Goal: Task Accomplishment & Management: Manage account settings

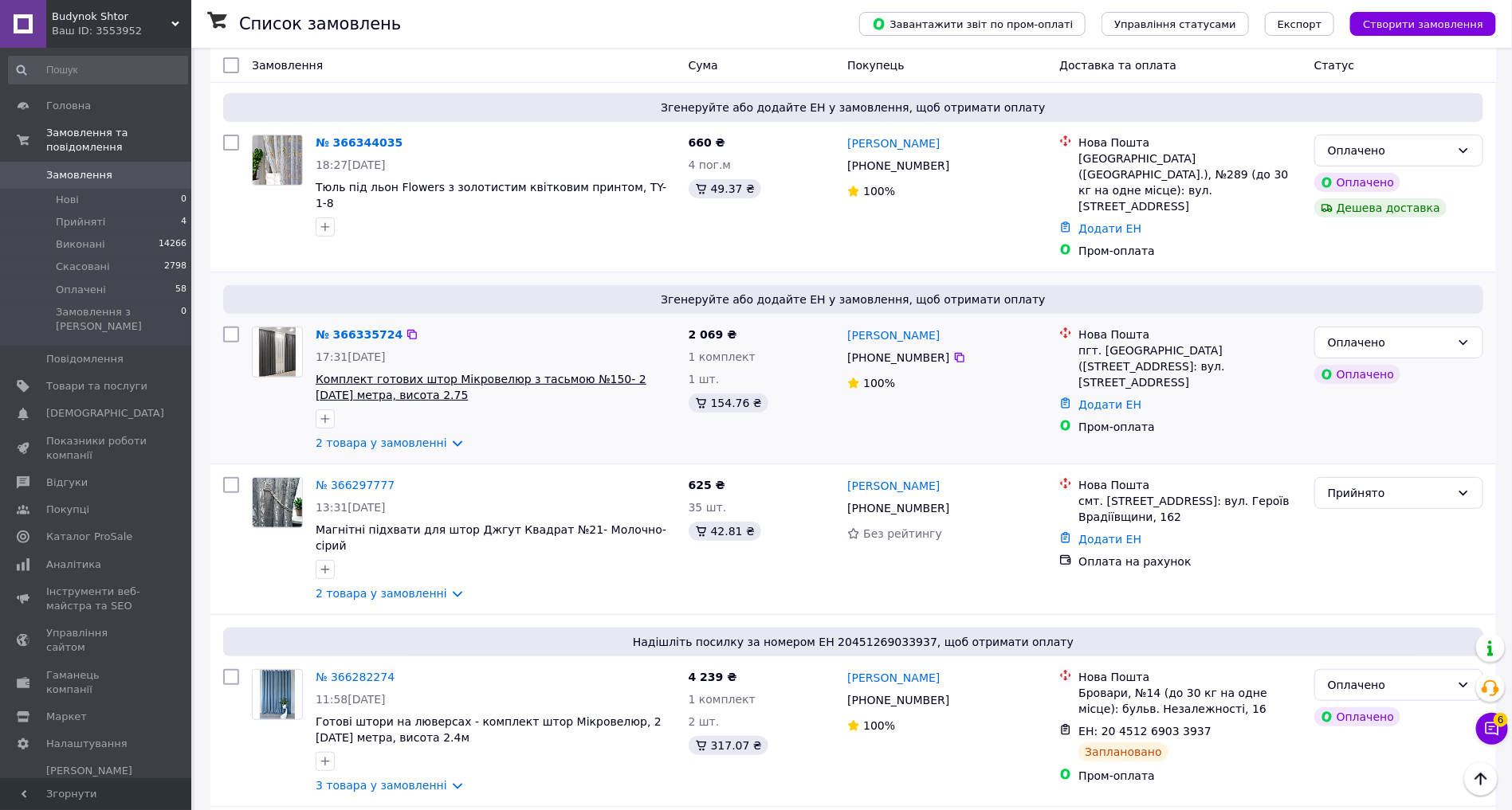
scroll to position [155, 0]
click at [355, 329] on link "№ 366335724" at bounding box center [359, 335] width 87 height 13
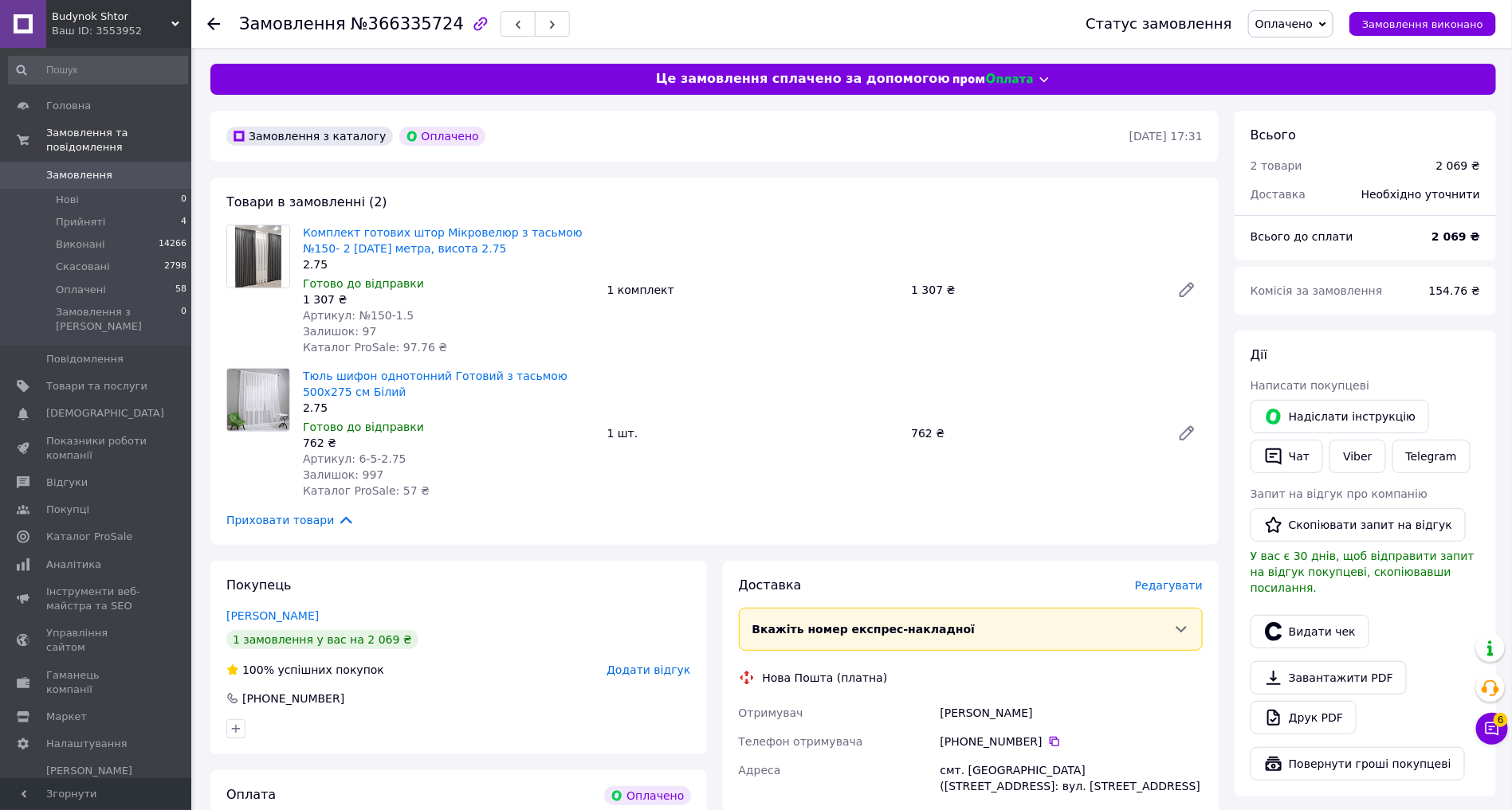
click at [371, 18] on span "№366335724" at bounding box center [407, 23] width 114 height 19
copy h1 "Замовлення №366335724"
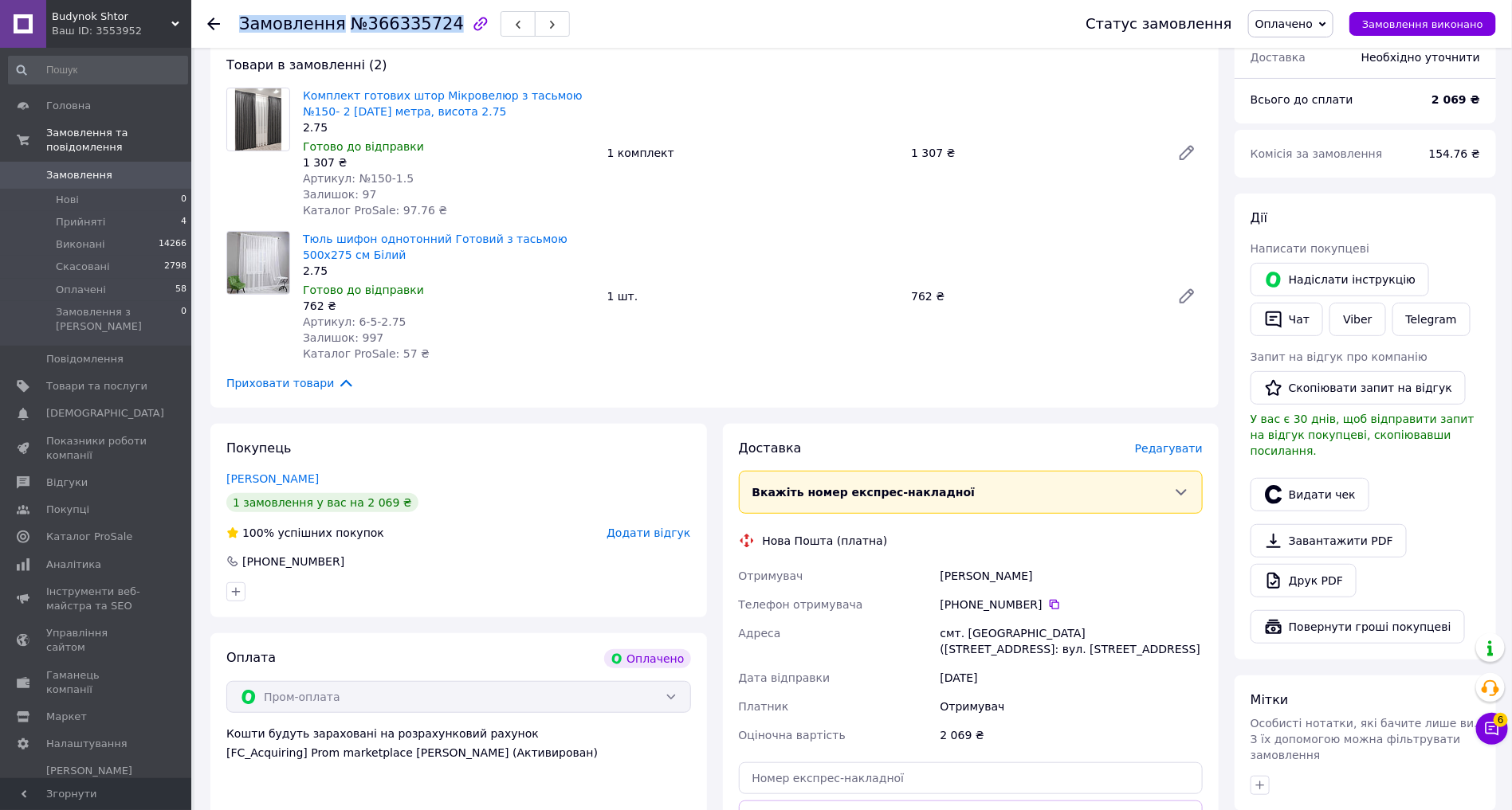
scroll to position [340, 0]
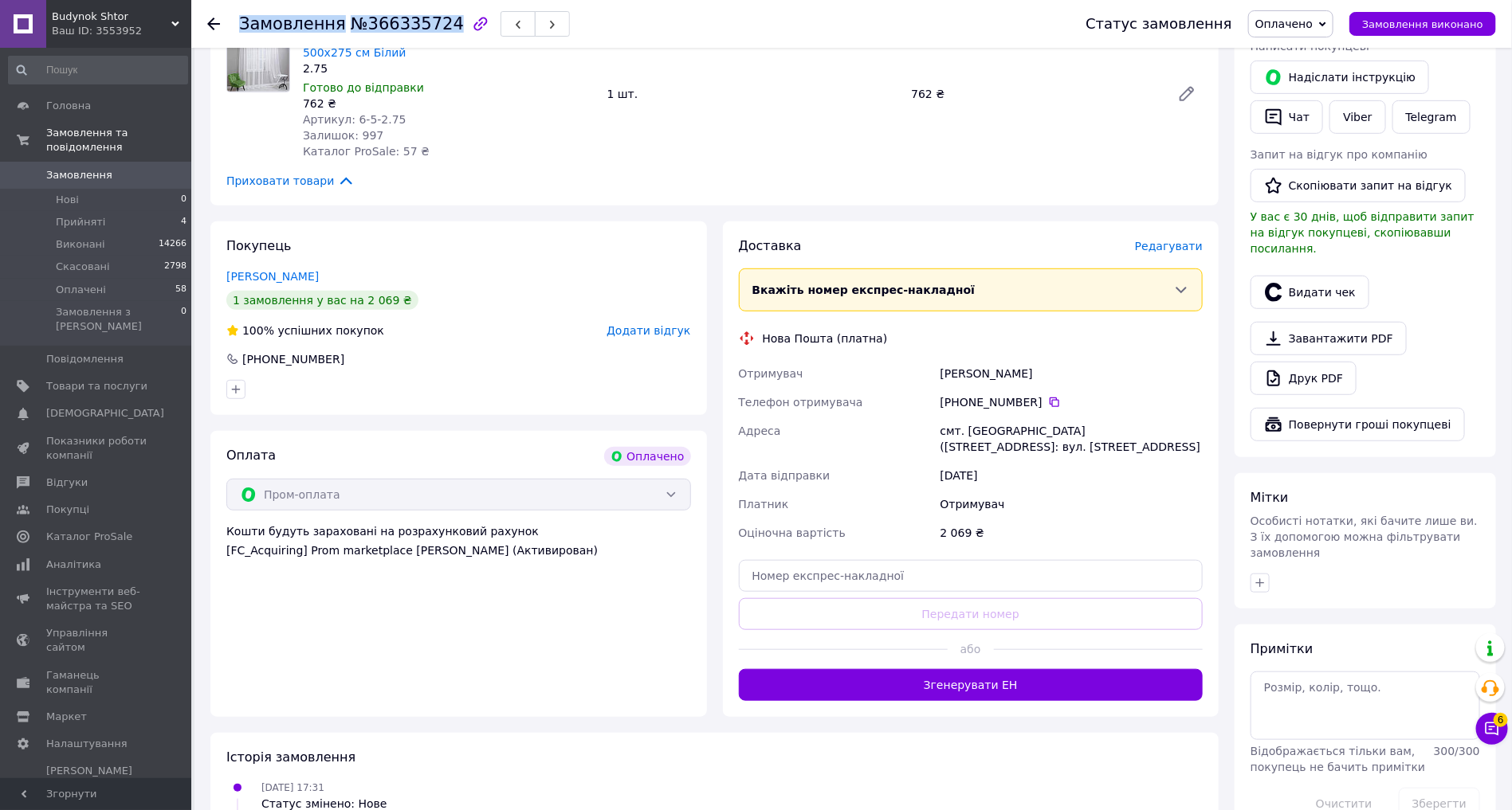
drag, startPoint x: 1176, startPoint y: 445, endPoint x: 936, endPoint y: 372, distance: 250.9
click at [936, 372] on div "Отримувач [PERSON_NAME] Телефон отримувача [PHONE_NUMBER]   [GEOGRAPHIC_DATA] с…" at bounding box center [970, 453] width 471 height 188
copy div "[PERSON_NAME] Телефон отримувача [PHONE_NUMBER]   [GEOGRAPHIC_DATA] смт. [GEOGR…"
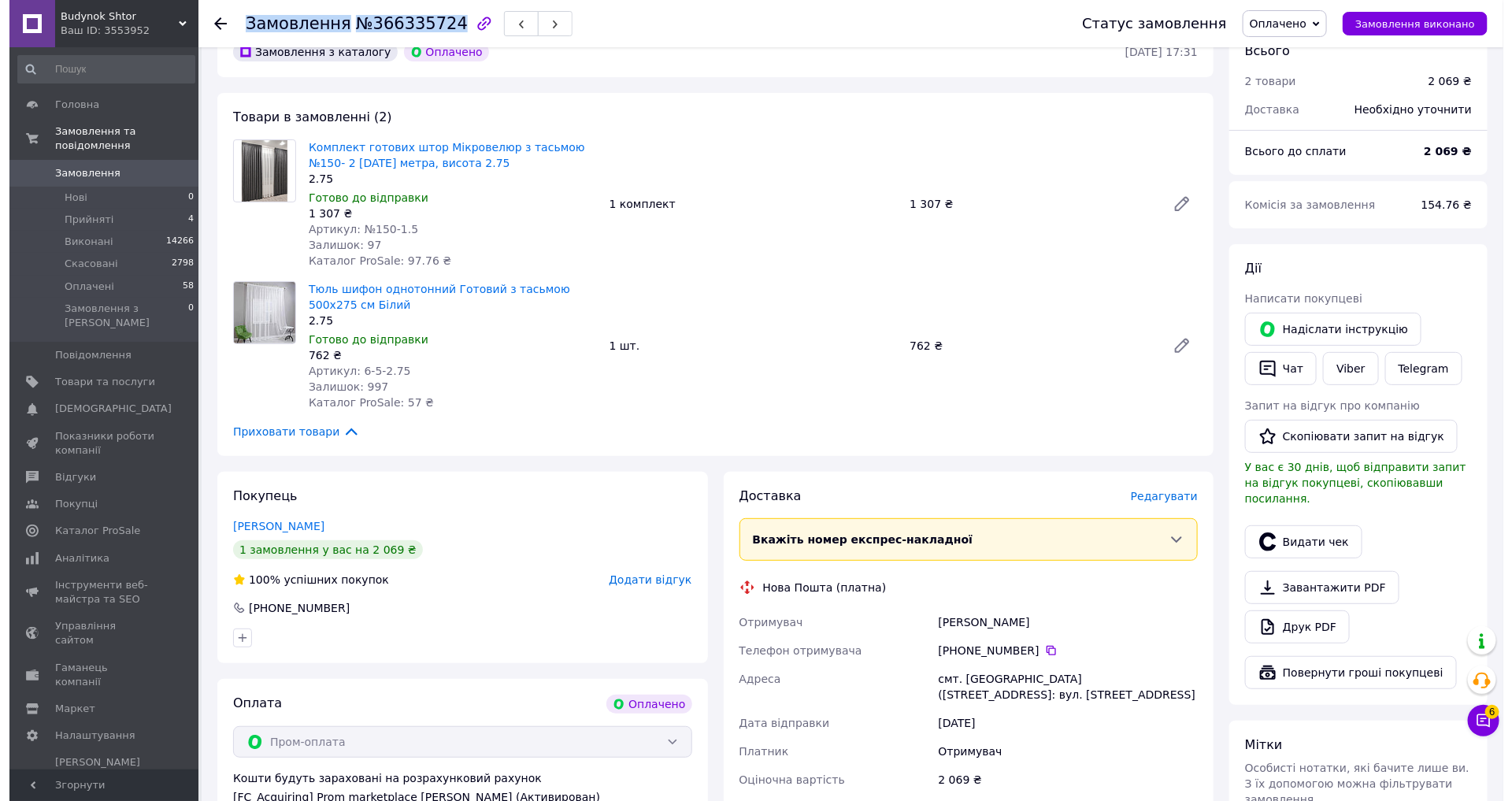
scroll to position [81, 0]
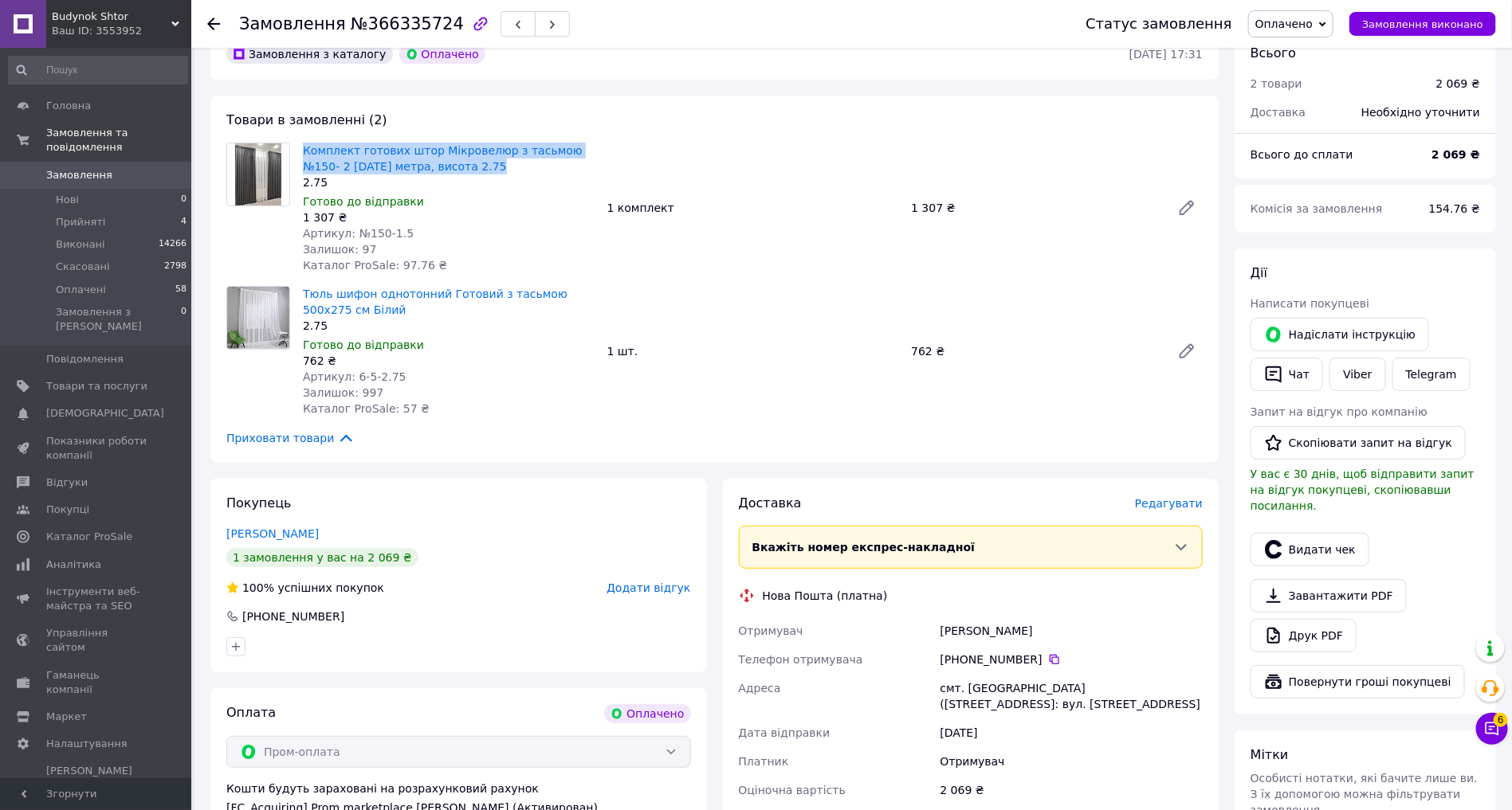
drag, startPoint x: 490, startPoint y: 164, endPoint x: 298, endPoint y: 152, distance: 192.4
click at [298, 152] on div "Комплект готових штор Мікровелюр з тасьмою №150- 2 [DATE] метра, висота 2.75 2.…" at bounding box center [449, 208] width 305 height 137
copy link "Комплект готових штор Мікровелюр з тасьмою №150- 2 [DATE] метра, висота 2.75"
drag, startPoint x: 376, startPoint y: 309, endPoint x: 301, endPoint y: 301, distance: 75.4
click at [301, 301] on div "Тюль шифон однотонний Готовий з тасьмою 500х275 см Білий 2.75 Готово до відправ…" at bounding box center [449, 351] width 305 height 137
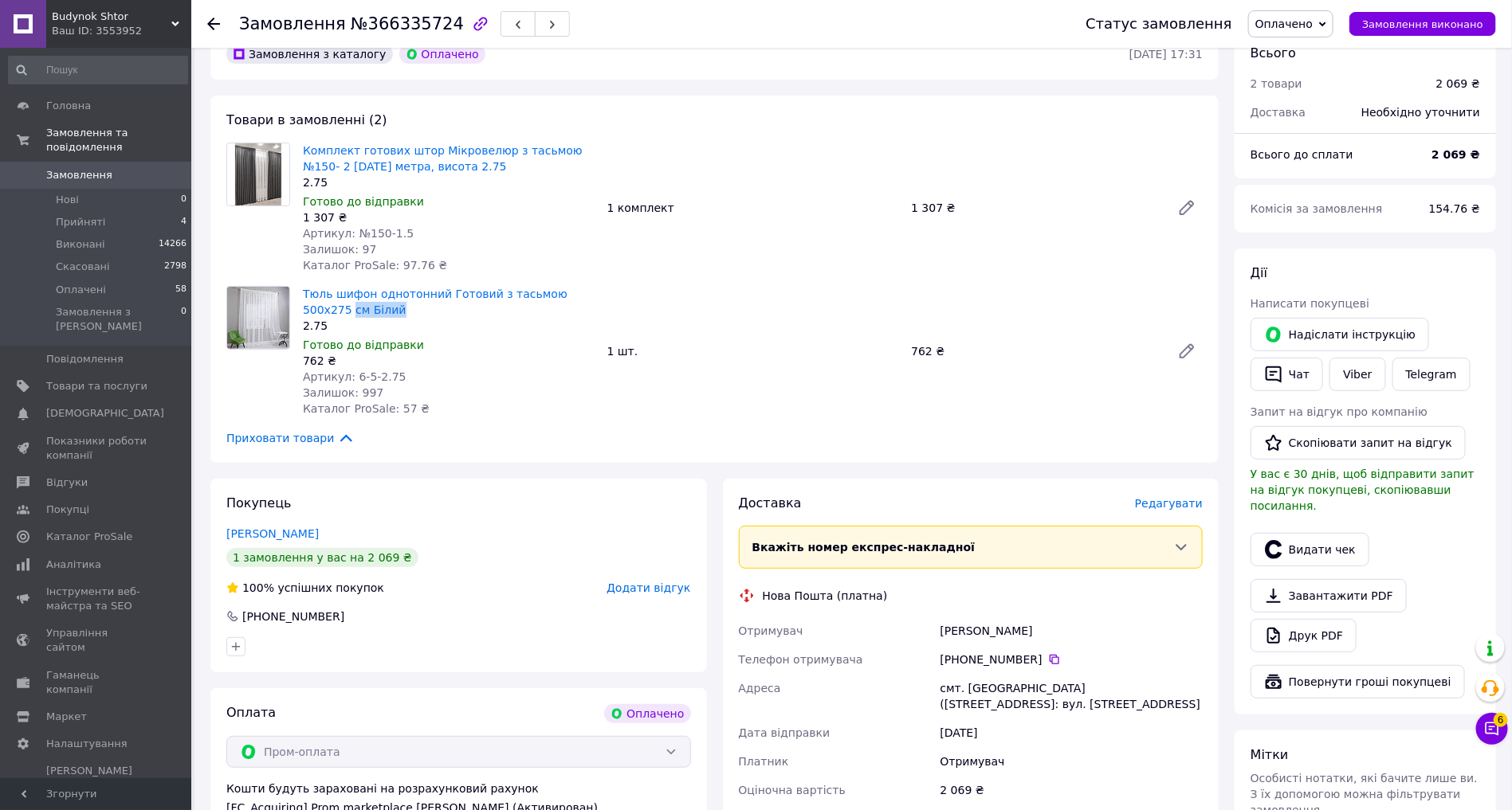
click at [404, 330] on div "2.75" at bounding box center [449, 326] width 292 height 16
drag, startPoint x: 358, startPoint y: 308, endPoint x: 301, endPoint y: 292, distance: 59.2
click at [301, 292] on div "Тюль шифон однотонний Готовий з тасьмою 500х275 см Білий 2.75 Готово до відправ…" at bounding box center [449, 351] width 305 height 137
copy link "Тюль шифон однотонний Готовий з тасьмою 500х275 см Білий"
click at [1152, 505] on span "Редагувати" at bounding box center [1168, 504] width 68 height 13
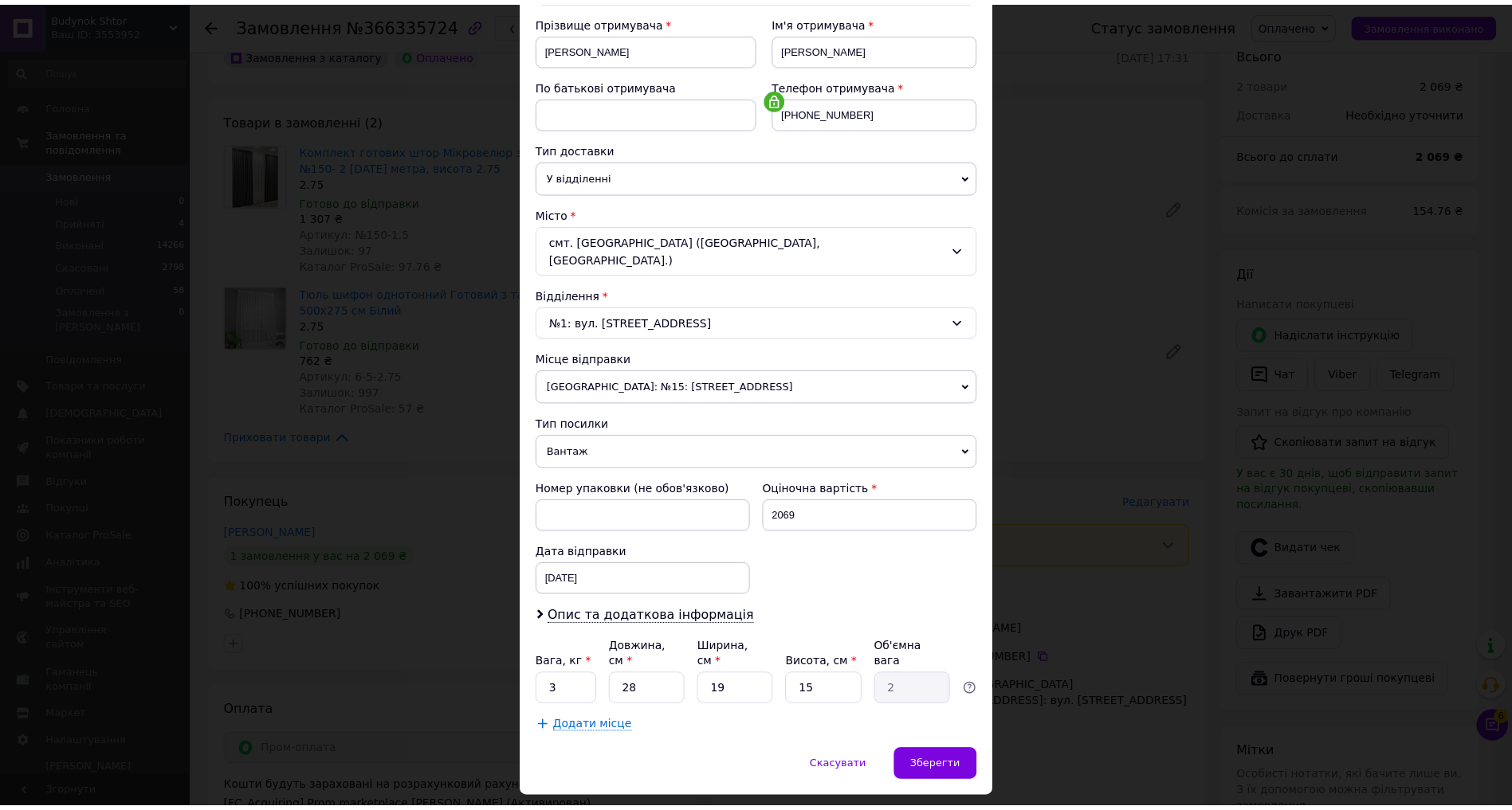
scroll to position [259, 0]
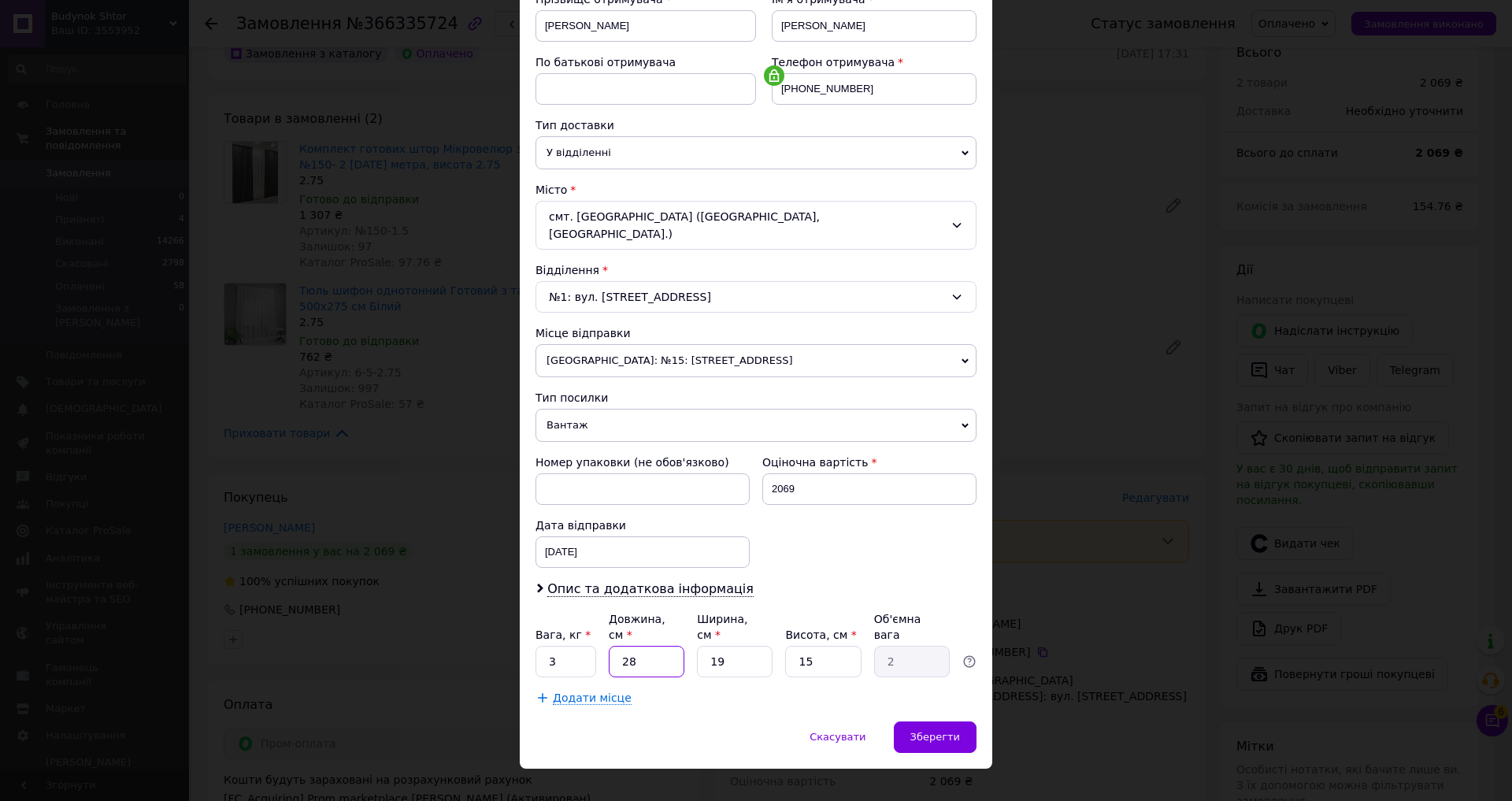
click at [626, 646] on input "28" at bounding box center [646, 661] width 76 height 31
type input "3"
type input "0.21"
type input "35"
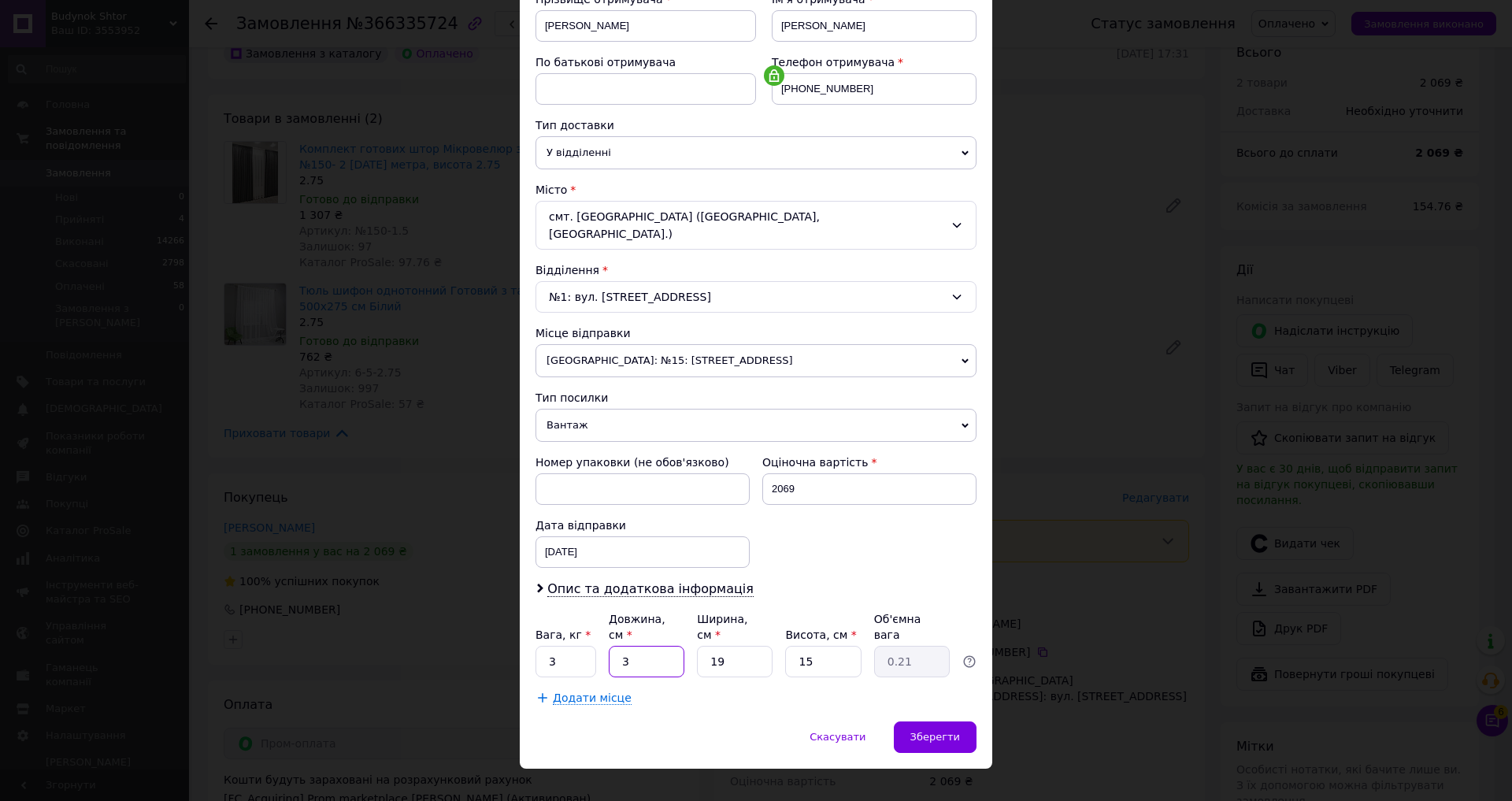
type input "2.49"
type input "35"
click at [736, 646] on input "19" at bounding box center [735, 661] width 76 height 31
type input "2"
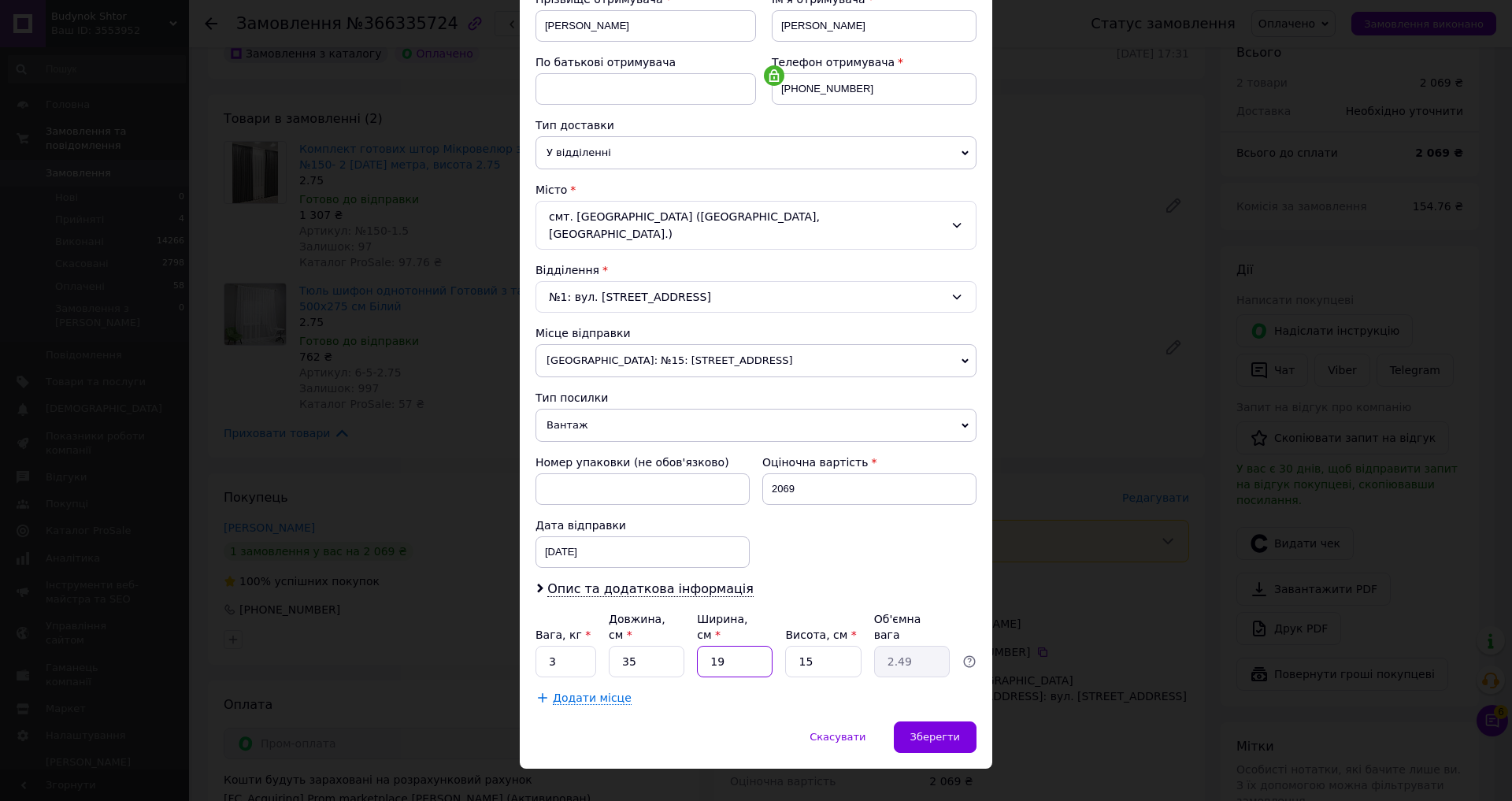
type input "0.26"
type input "25"
type input "3.28"
type input "25"
click at [831, 646] on input "15" at bounding box center [823, 661] width 76 height 31
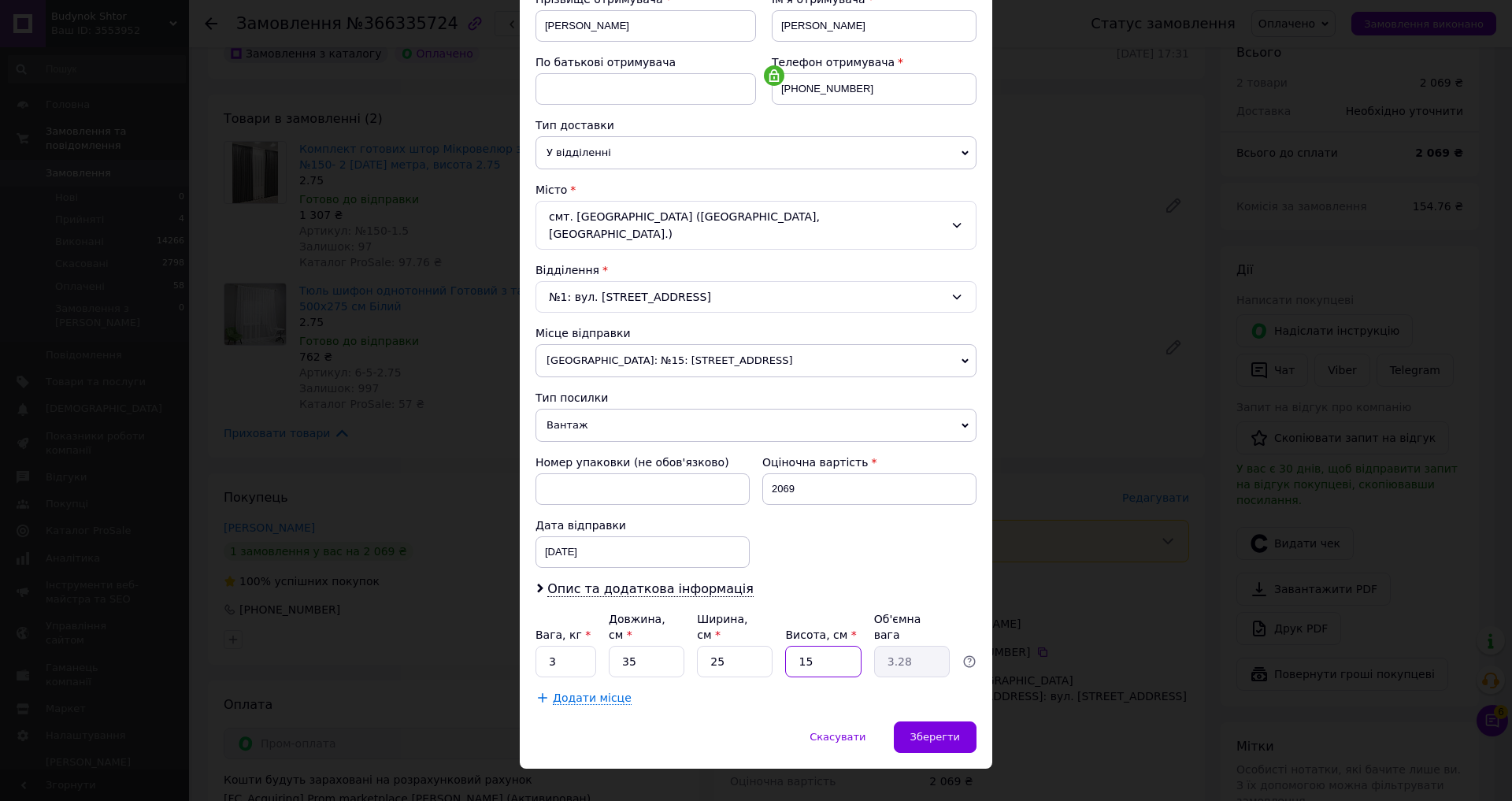
click at [831, 646] on input "15" at bounding box center [823, 661] width 76 height 31
type input "1"
type input "0.22"
type input "10"
type input "2.19"
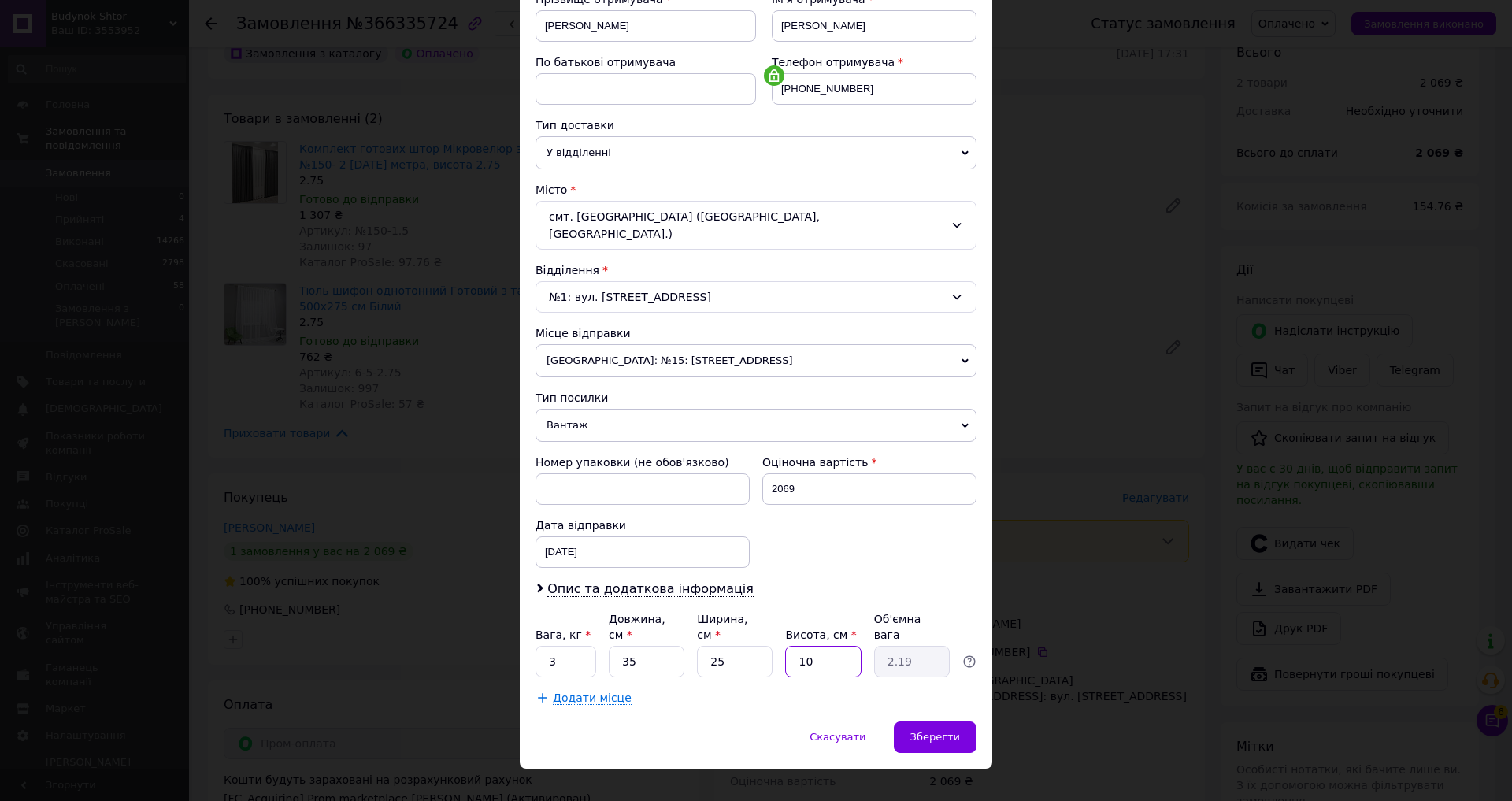
type input "1"
type input "0.22"
type input "15"
type input "3.28"
type input "1"
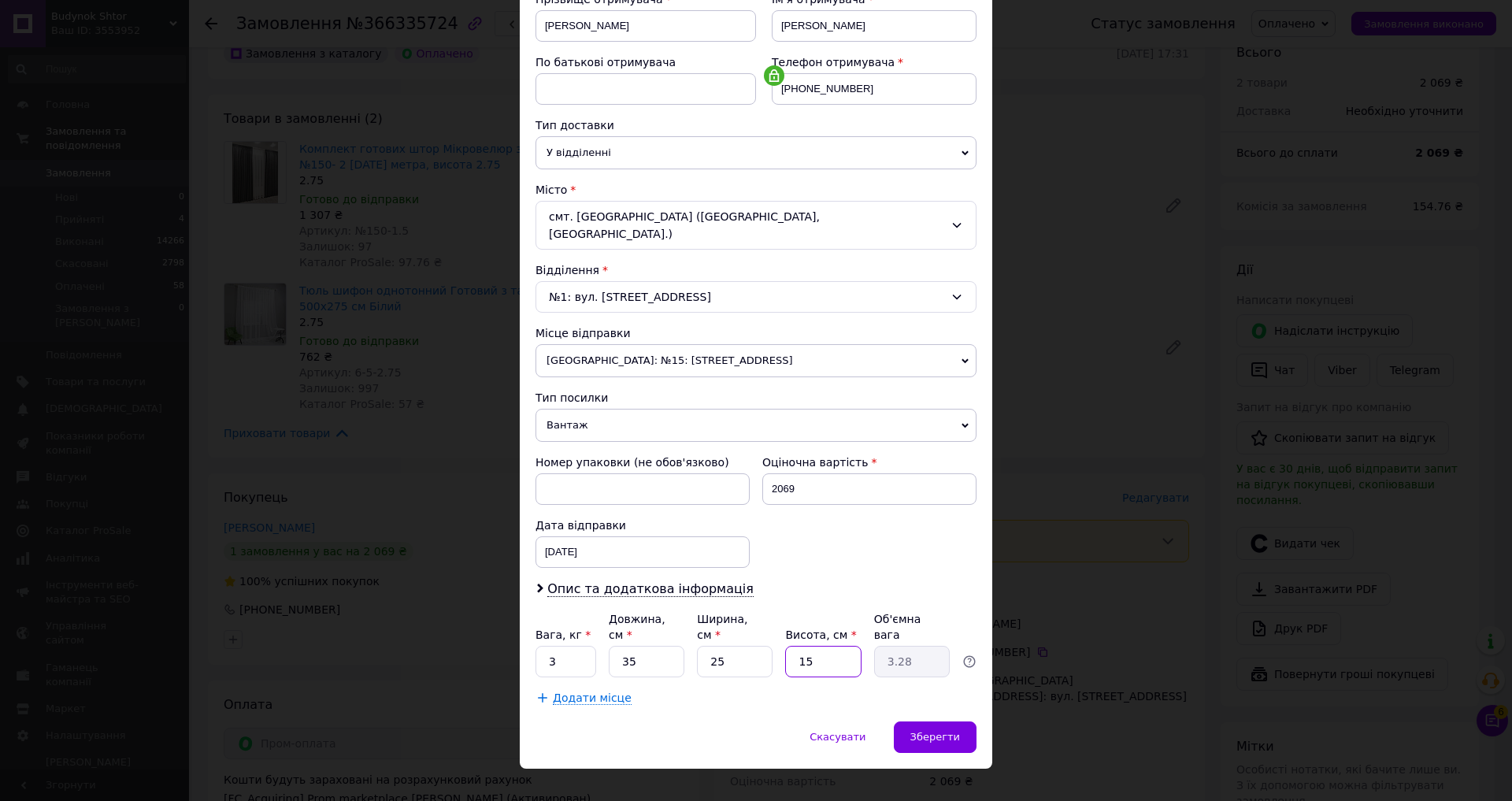
type input "0.22"
type input "10"
type input "2.19"
type input "10"
click at [654, 646] on input "35" at bounding box center [646, 661] width 76 height 31
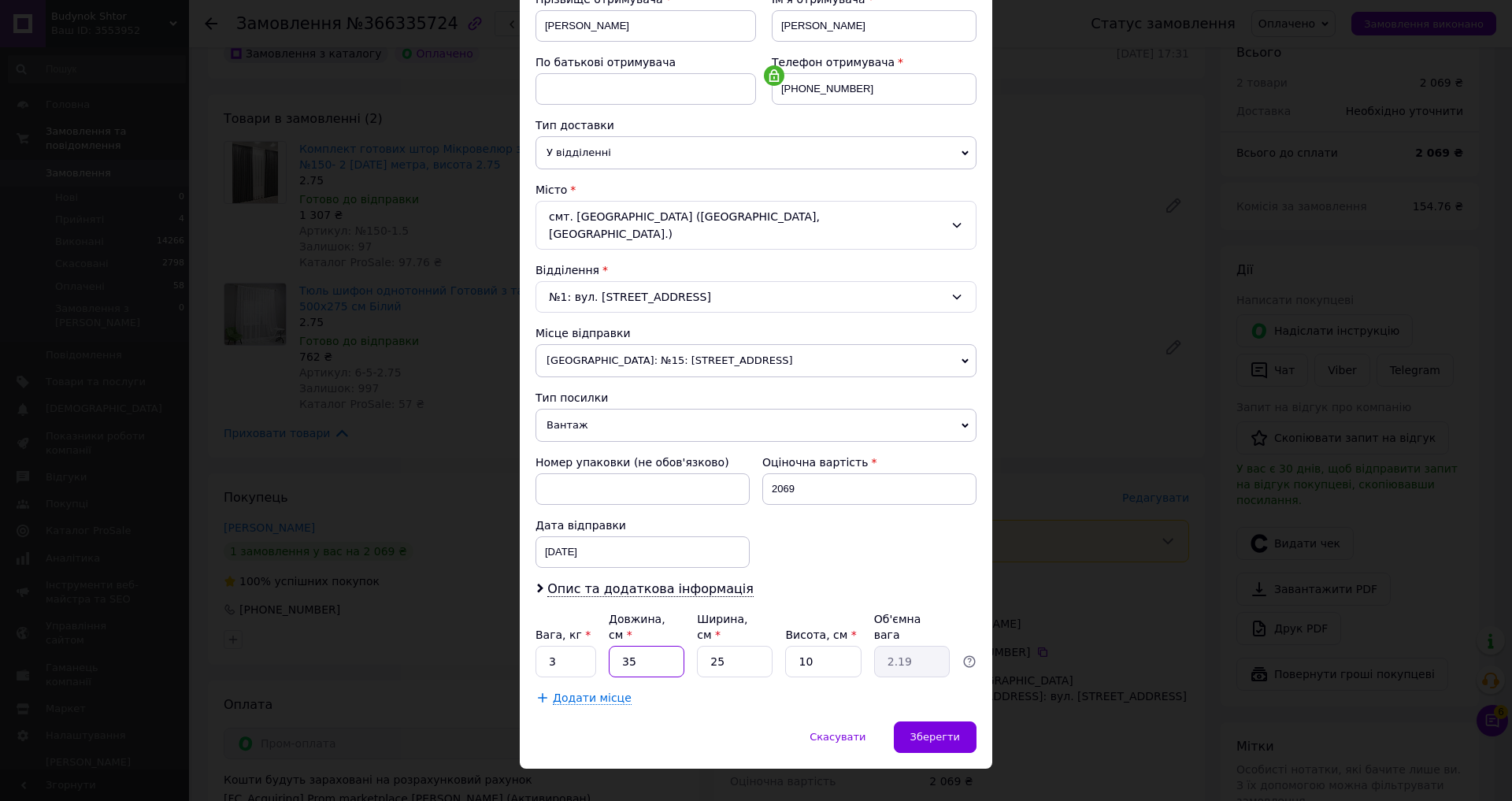
click at [654, 646] on input "35" at bounding box center [646, 661] width 76 height 31
type input "4"
type input "0.25"
type input "40"
type input "2.5"
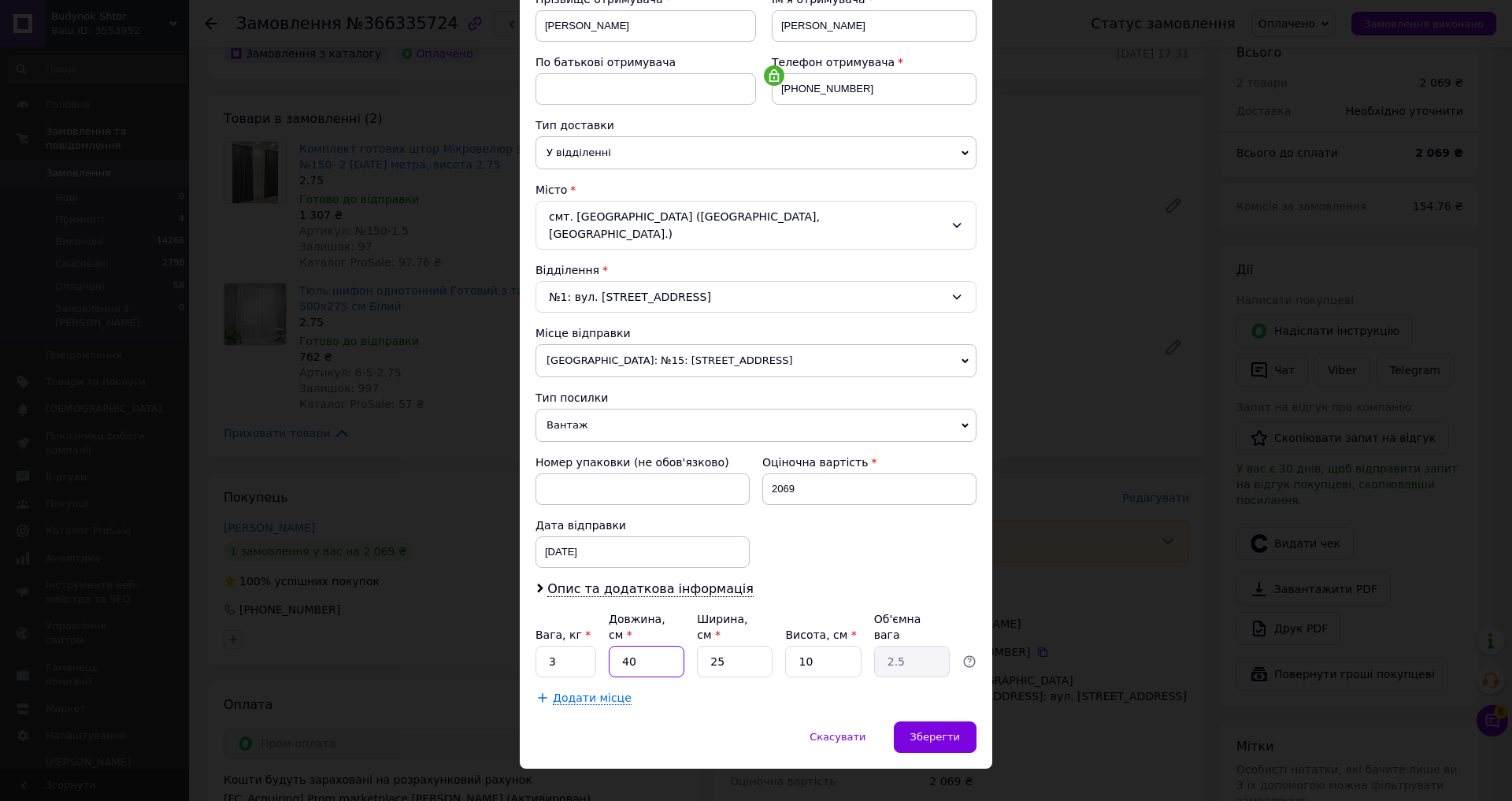
type input "40"
click at [727, 646] on input "25" at bounding box center [735, 661] width 76 height 31
type input "3"
type input "0.3"
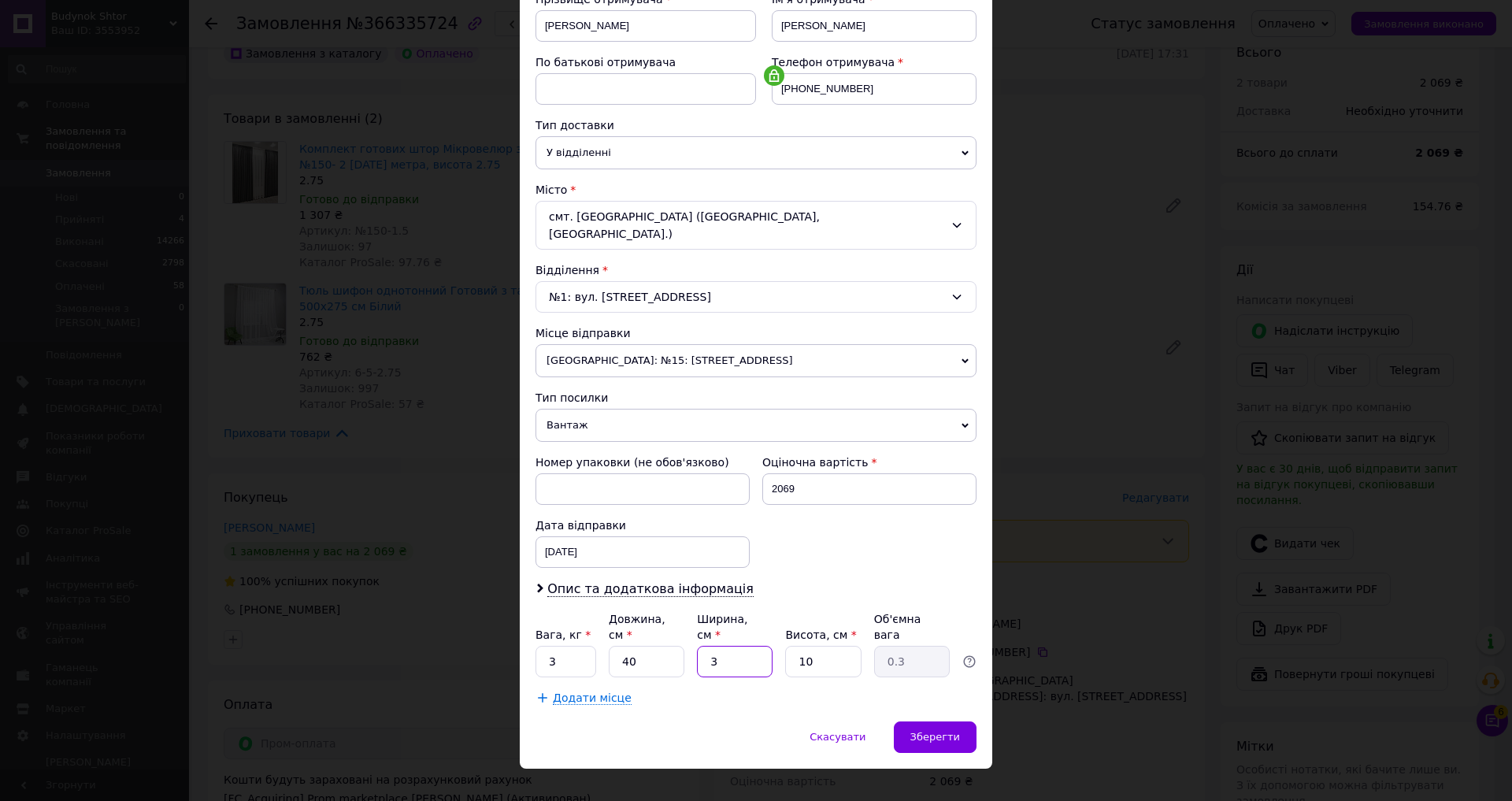
type input "30"
type input "3"
type input "30"
click at [933, 732] on span "Зберегти" at bounding box center [935, 737] width 50 height 12
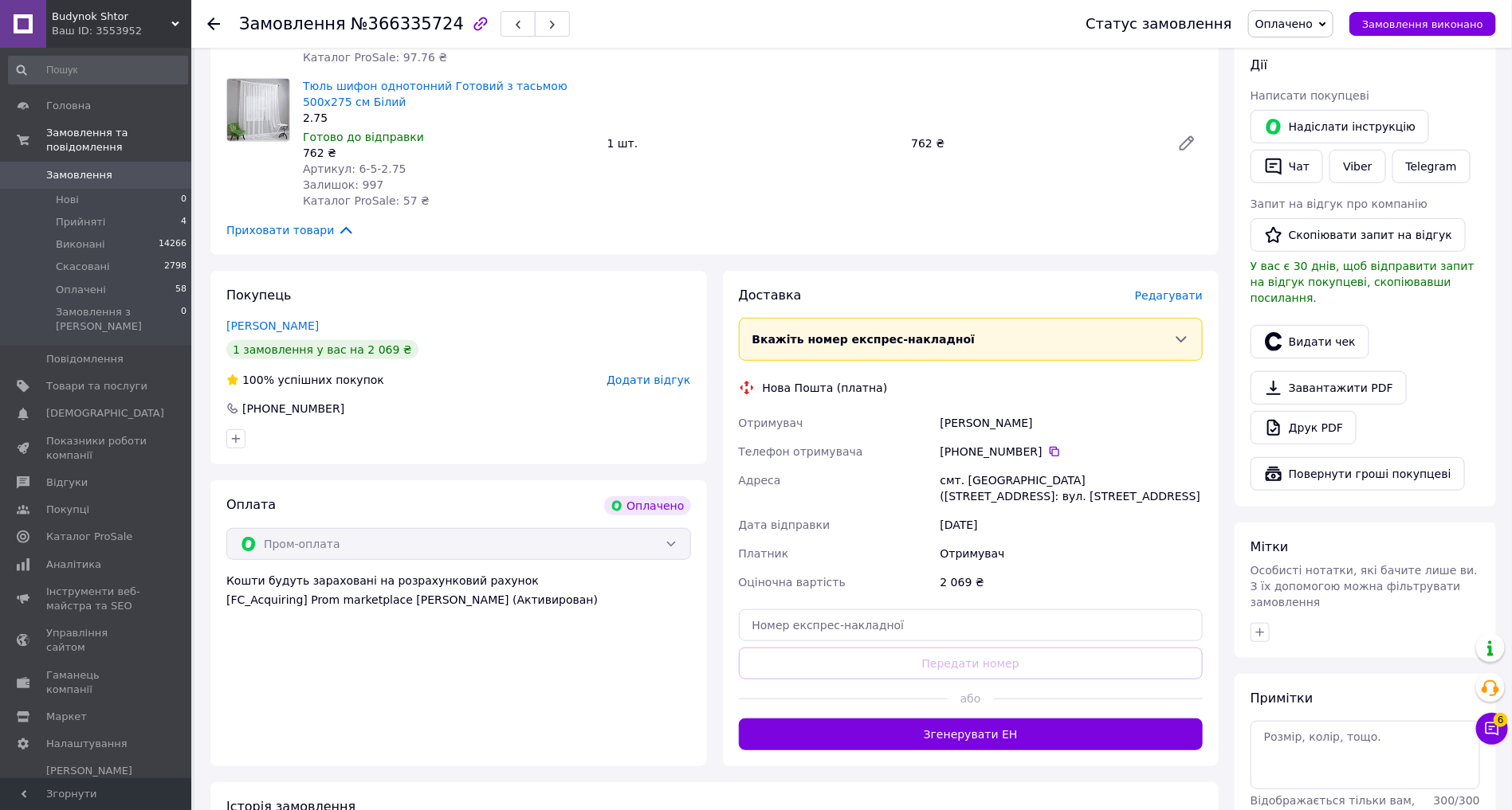
scroll to position [337, 0]
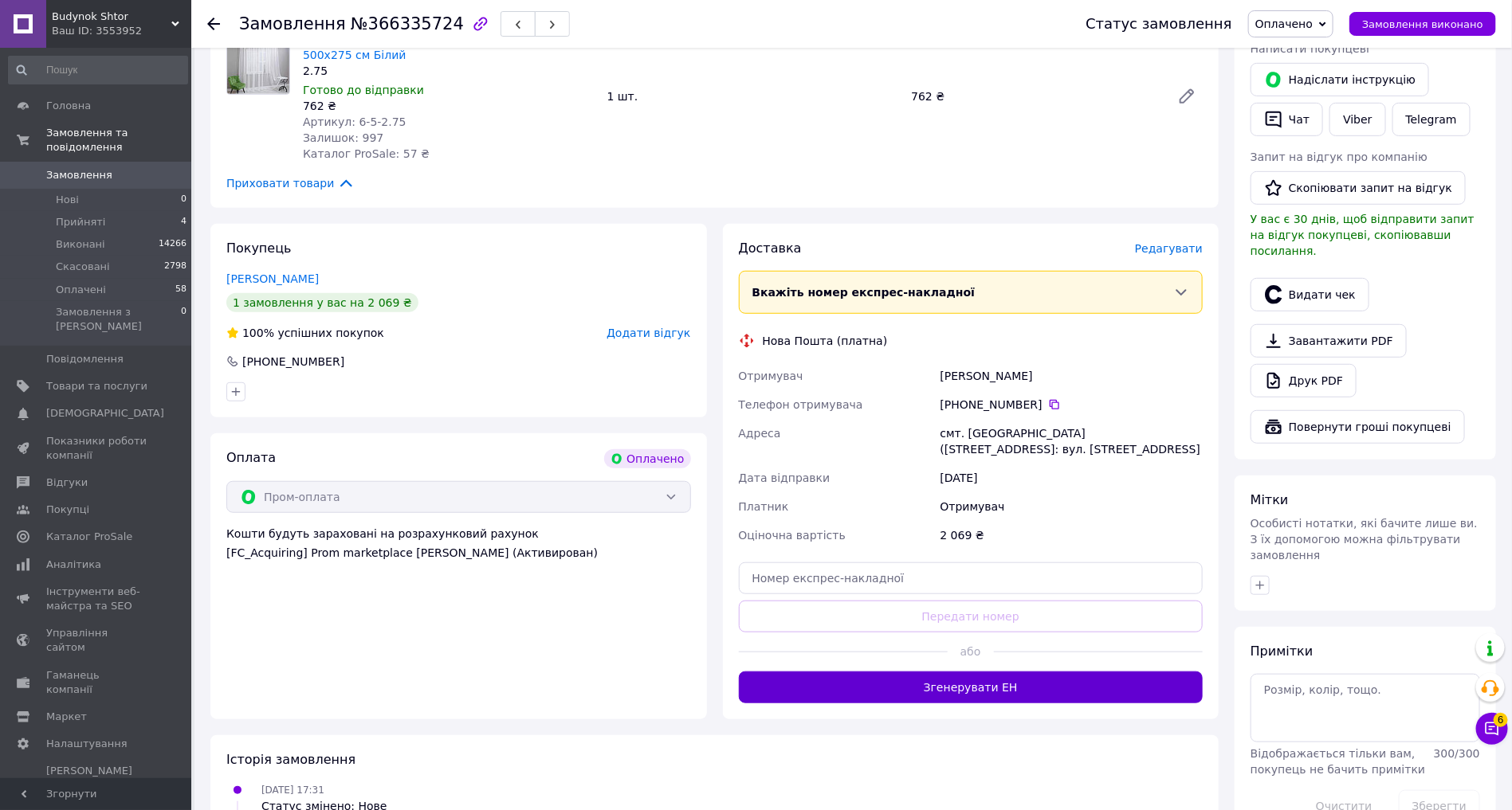
click at [989, 680] on button "Згенерувати ЕН" at bounding box center [971, 687] width 465 height 32
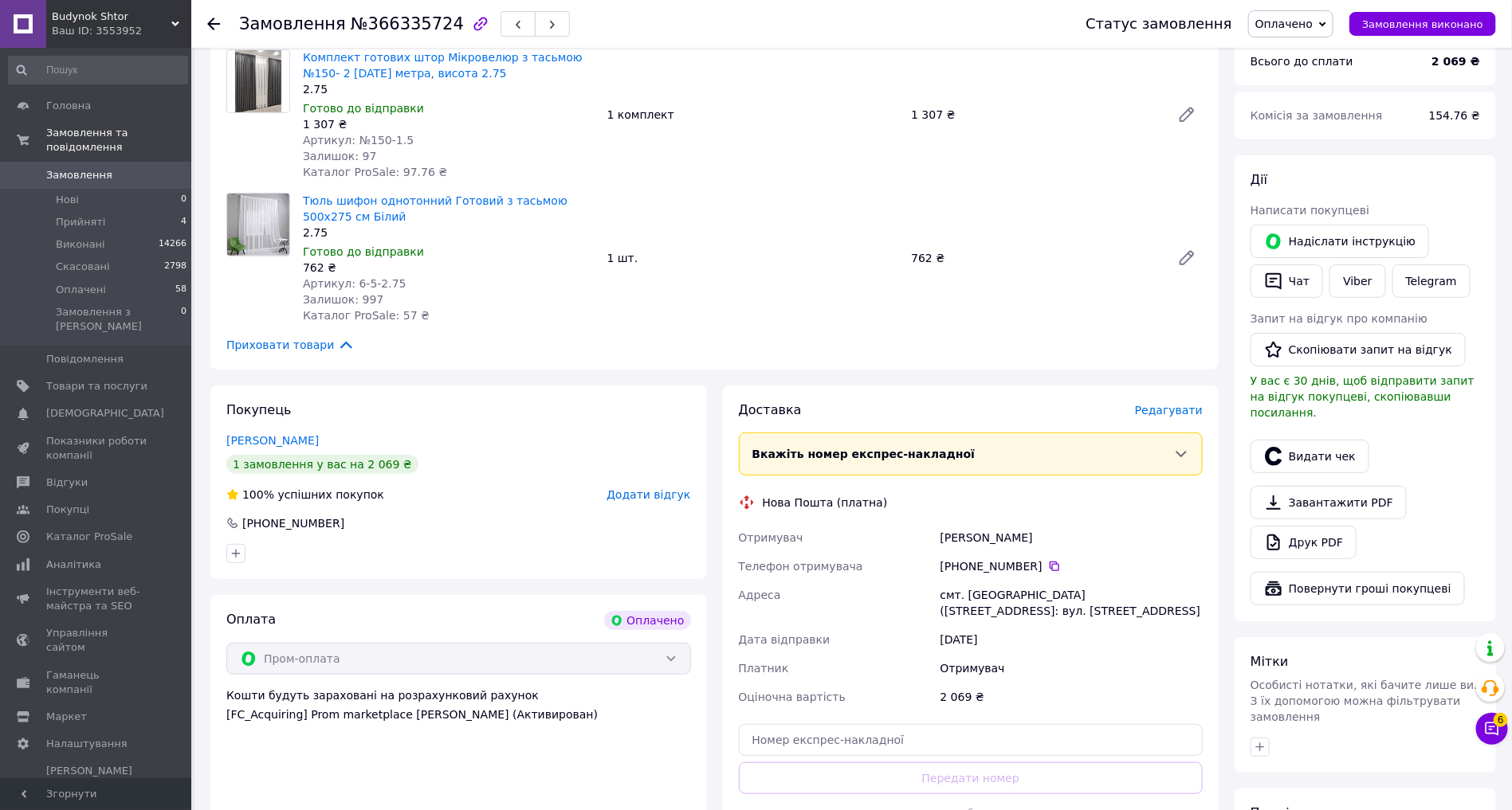
scroll to position [175, 0]
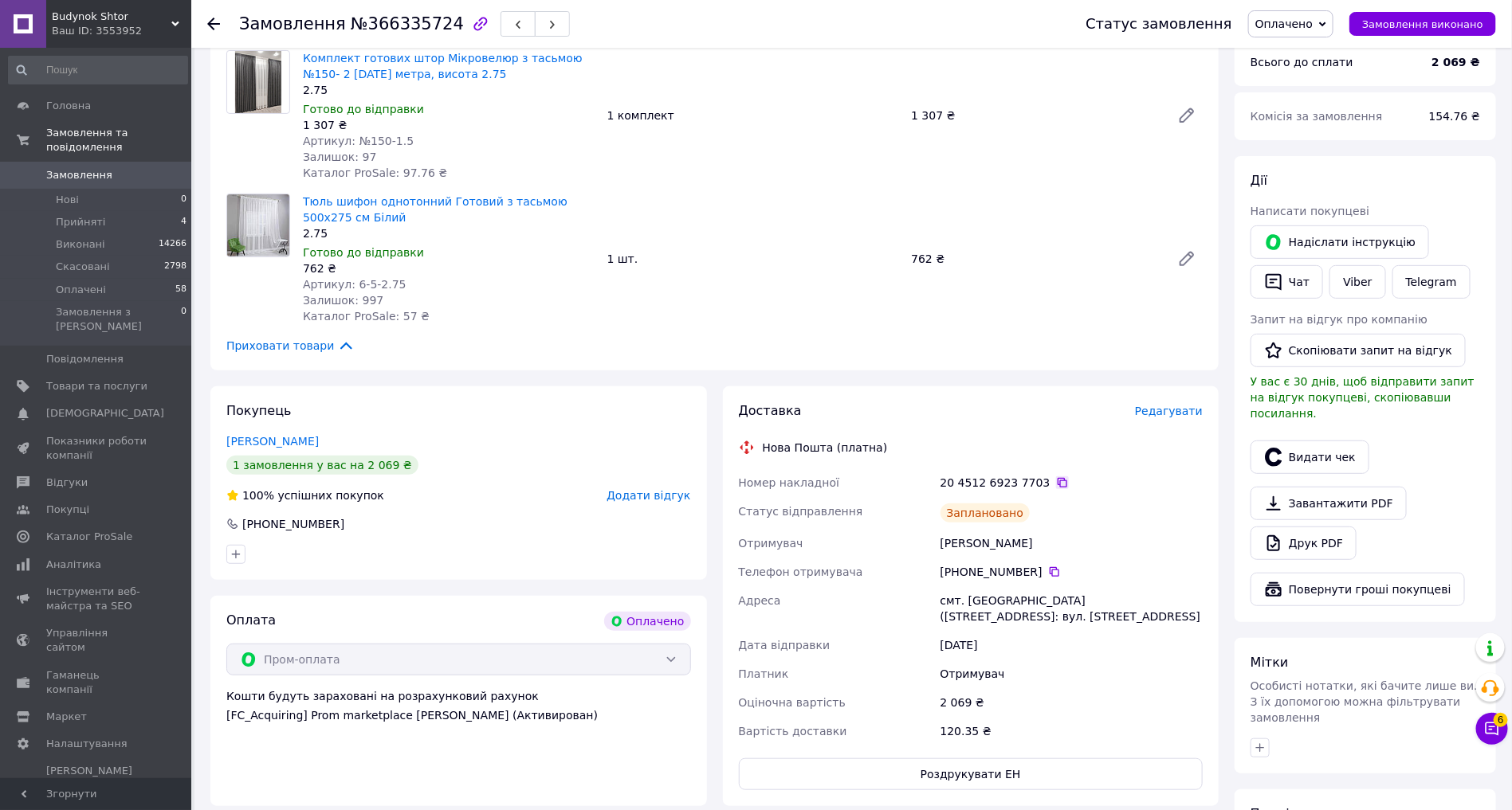
click at [1058, 487] on icon at bounding box center [1062, 483] width 13 height 13
click at [217, 23] on use at bounding box center [214, 23] width 13 height 13
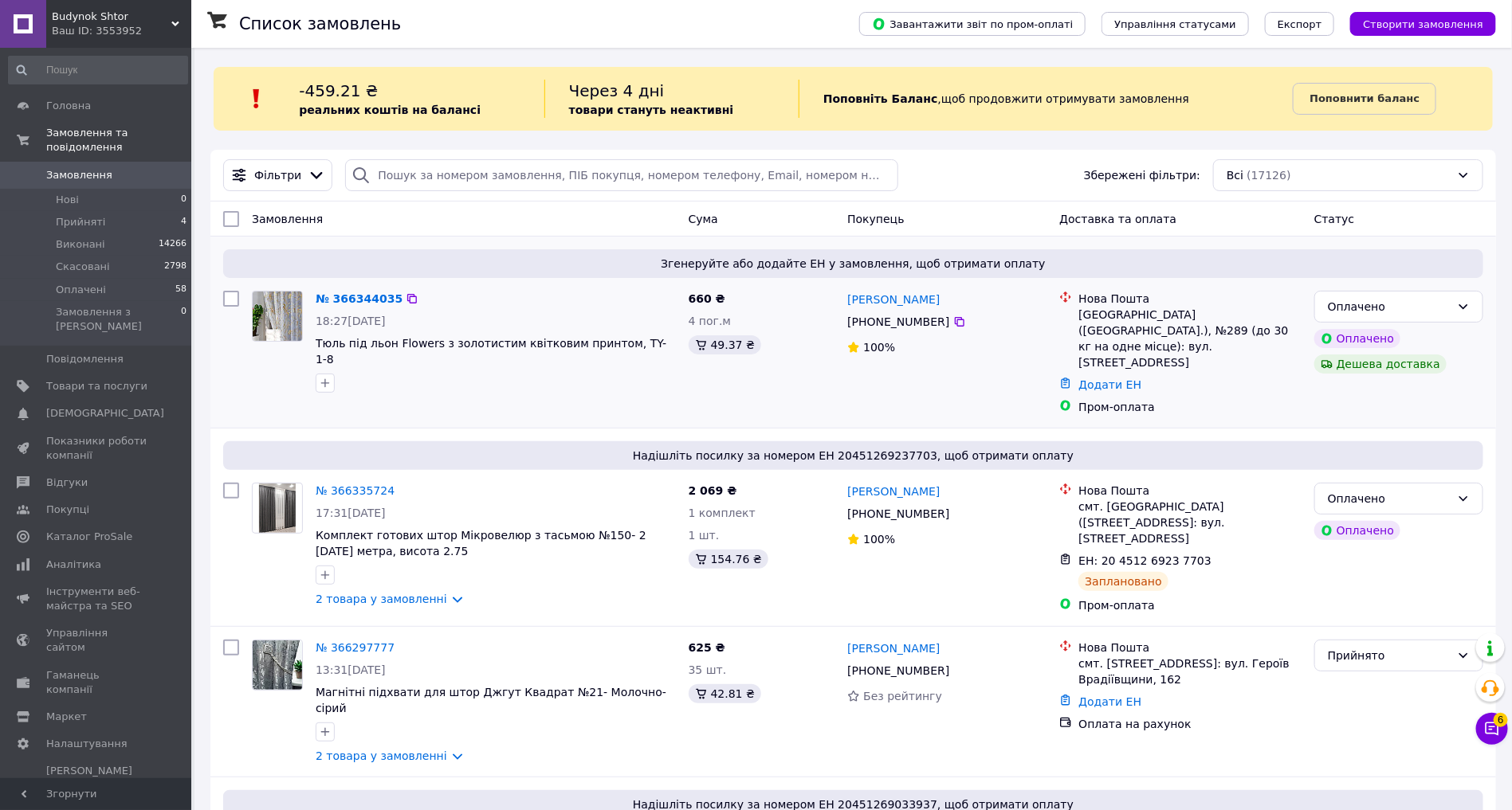
scroll to position [41, 0]
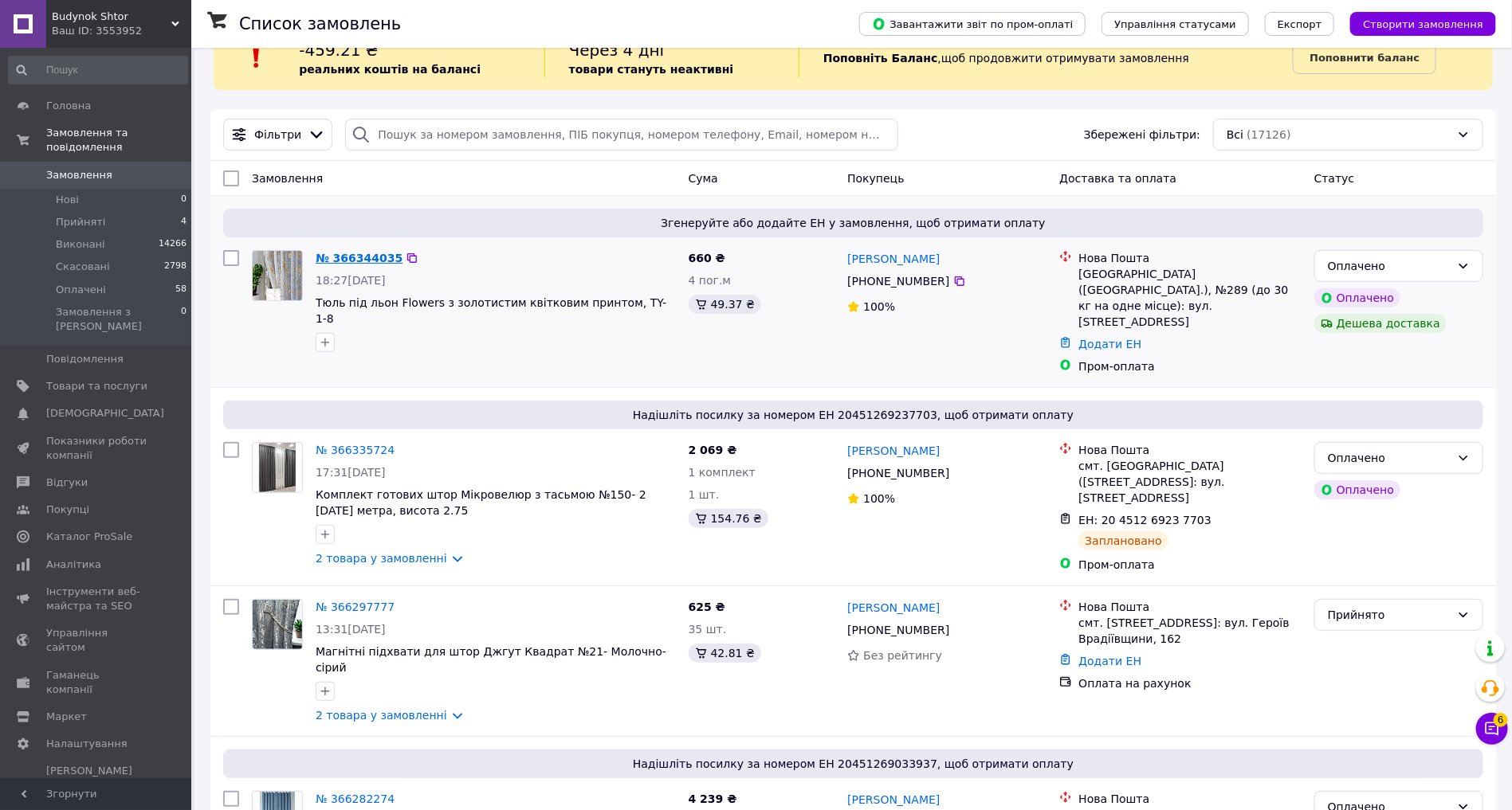
click at [357, 257] on link "№ 366344035" at bounding box center [359, 258] width 87 height 13
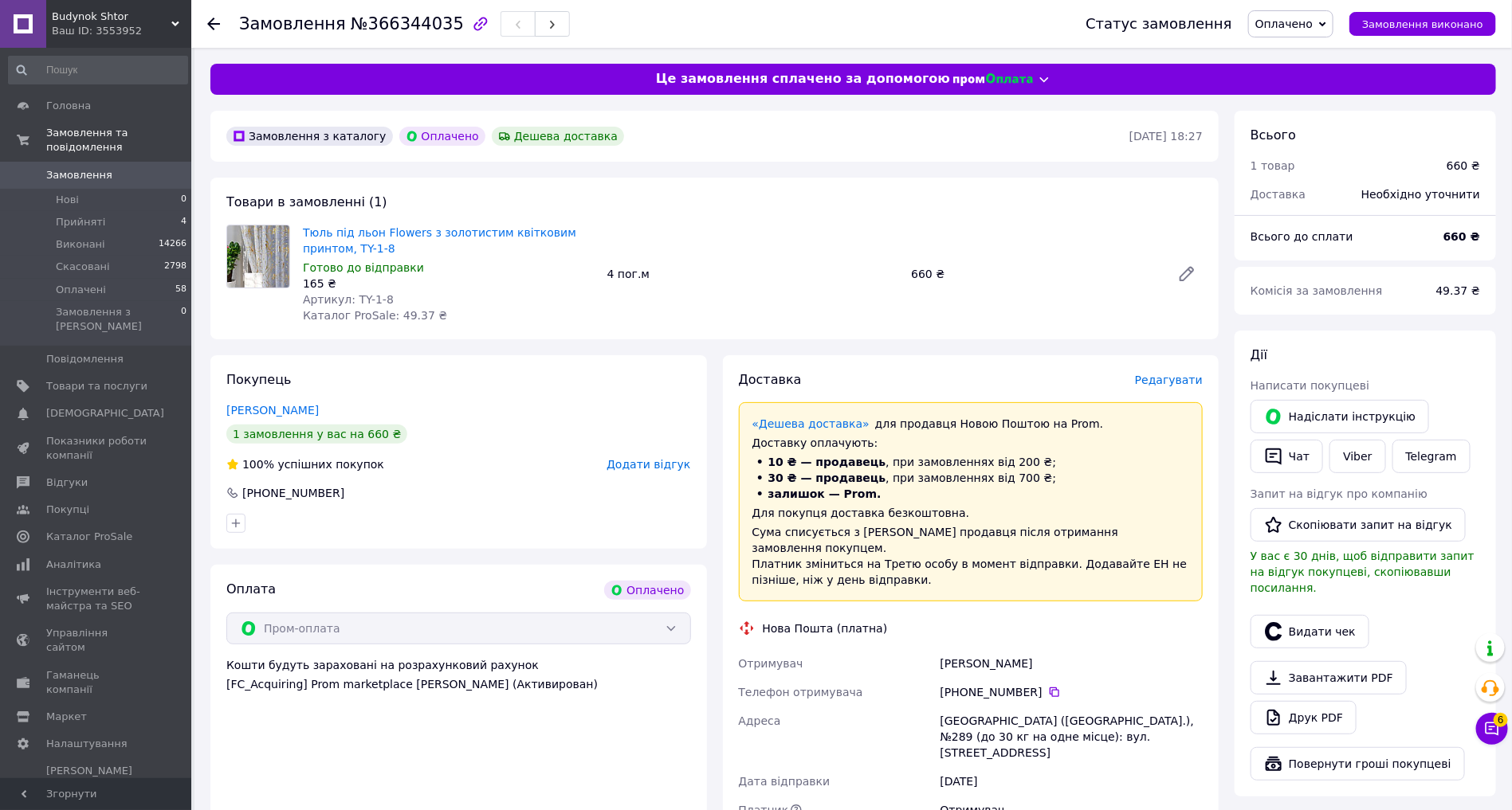
click at [417, 31] on span "№366344035" at bounding box center [407, 23] width 114 height 19
copy h1 "Замовлення №366344035"
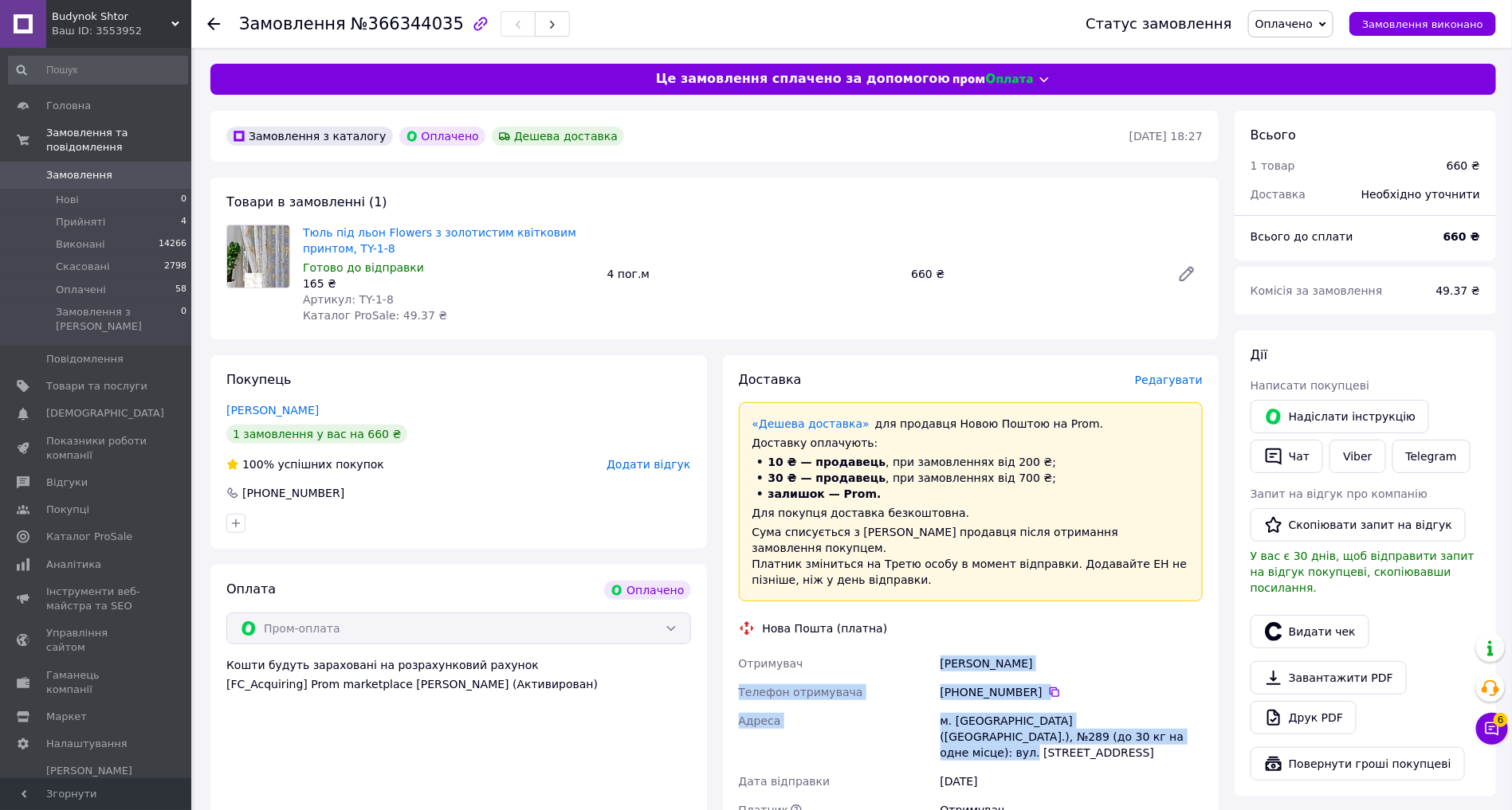
drag, startPoint x: 1060, startPoint y: 709, endPoint x: 942, endPoint y: 644, distance: 134.7
click at [942, 650] on div "Отримувач [PERSON_NAME] Телефон отримувача [PHONE_NUMBER]   Адреса м. [GEOGRAPH…" at bounding box center [970, 751] width 471 height 204
copy div "[PERSON_NAME] Телефон отримувача [PHONE_NUMBER]   [PERSON_NAME] [GEOGRAPHIC_DAT…"
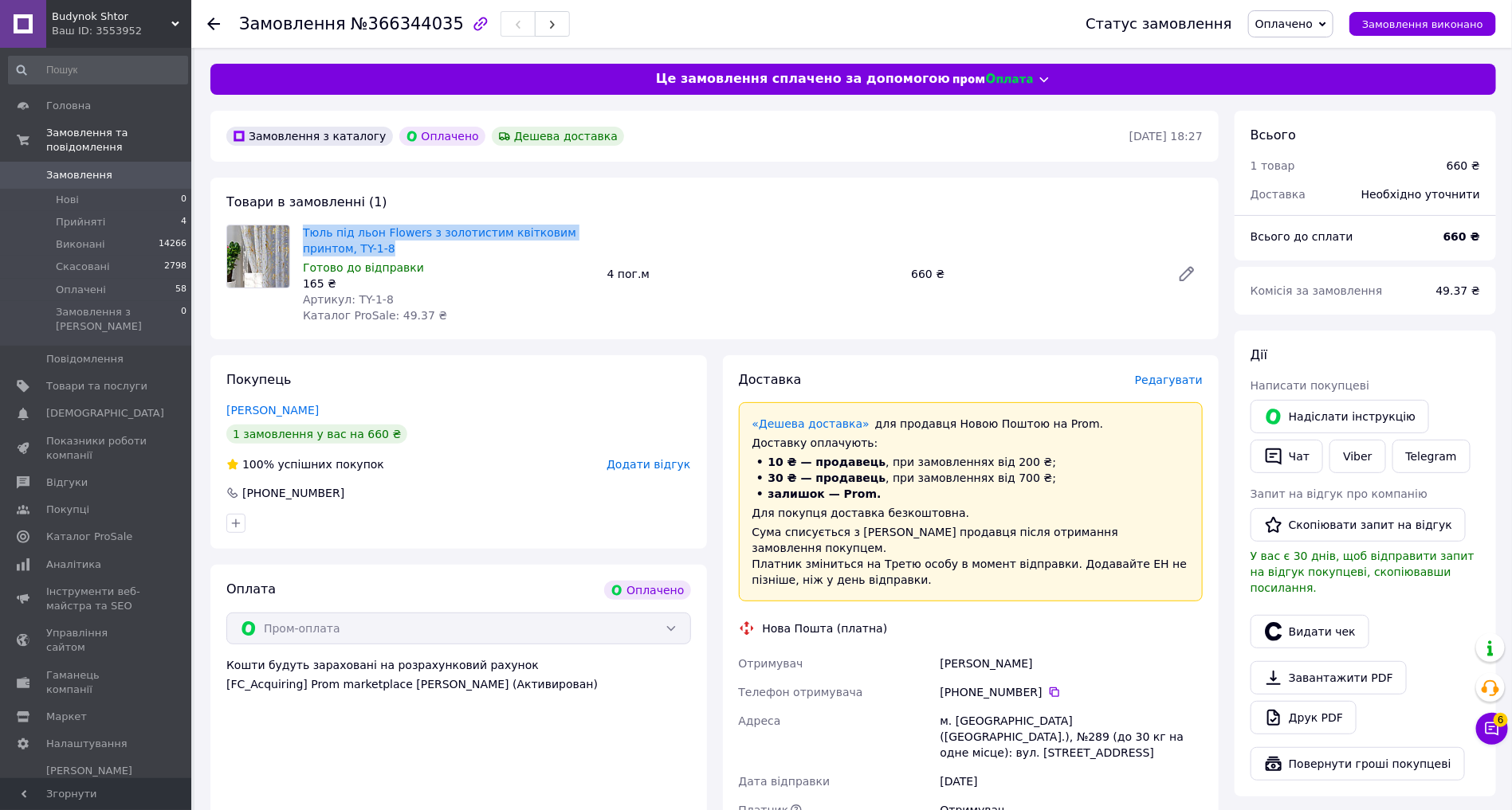
drag, startPoint x: 429, startPoint y: 252, endPoint x: 300, endPoint y: 232, distance: 130.5
click at [300, 232] on div "Тюль під льон Flowers з золотистим квітковим принтом, TY-1-8 Готово до відправк…" at bounding box center [449, 274] width 305 height 105
copy link "Тюль під льон Flowers з золотистим квітковим принтом, TY-1-8"
click at [1177, 383] on span "Редагувати" at bounding box center [1168, 380] width 68 height 13
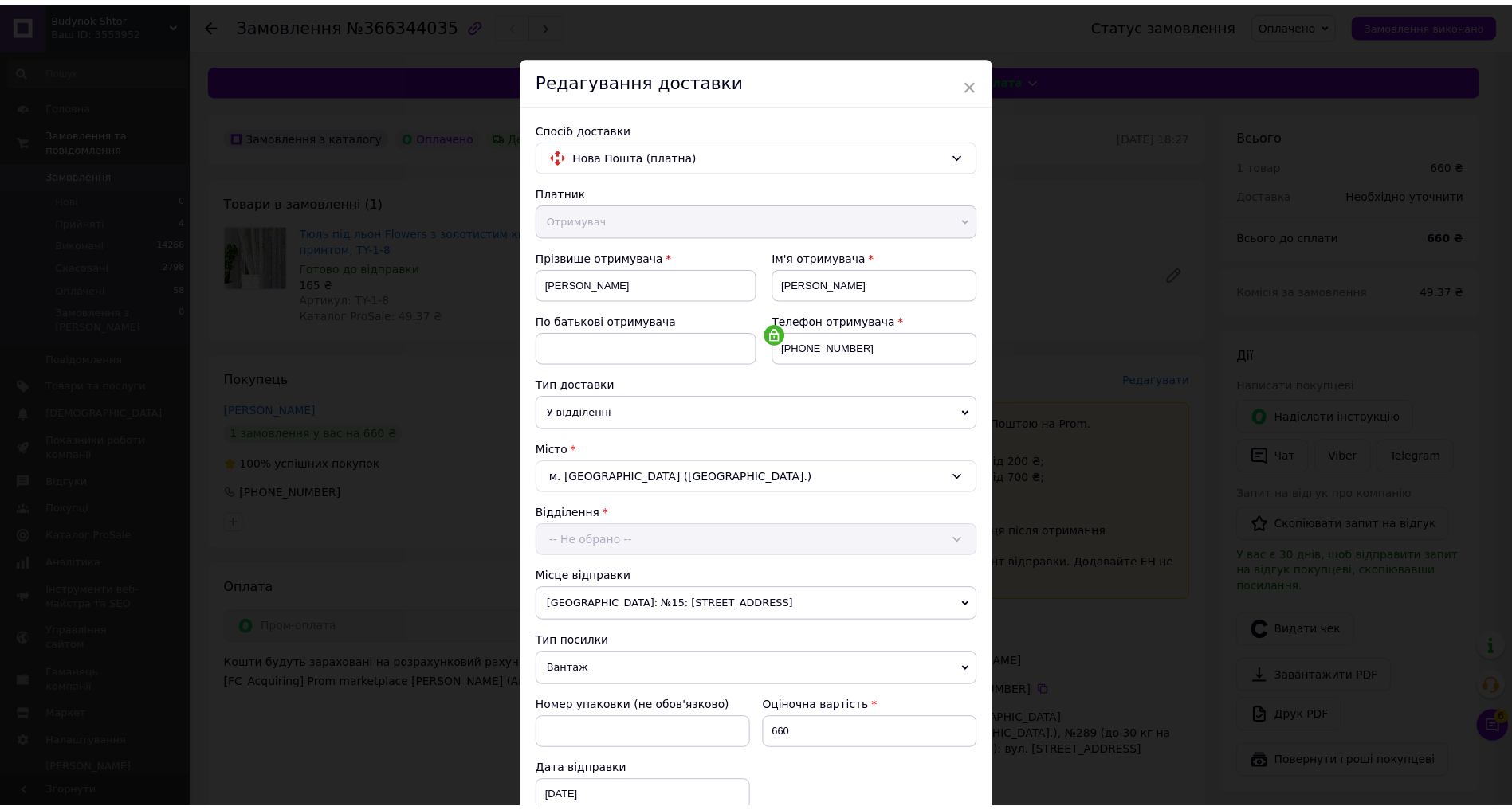
scroll to position [259, 0]
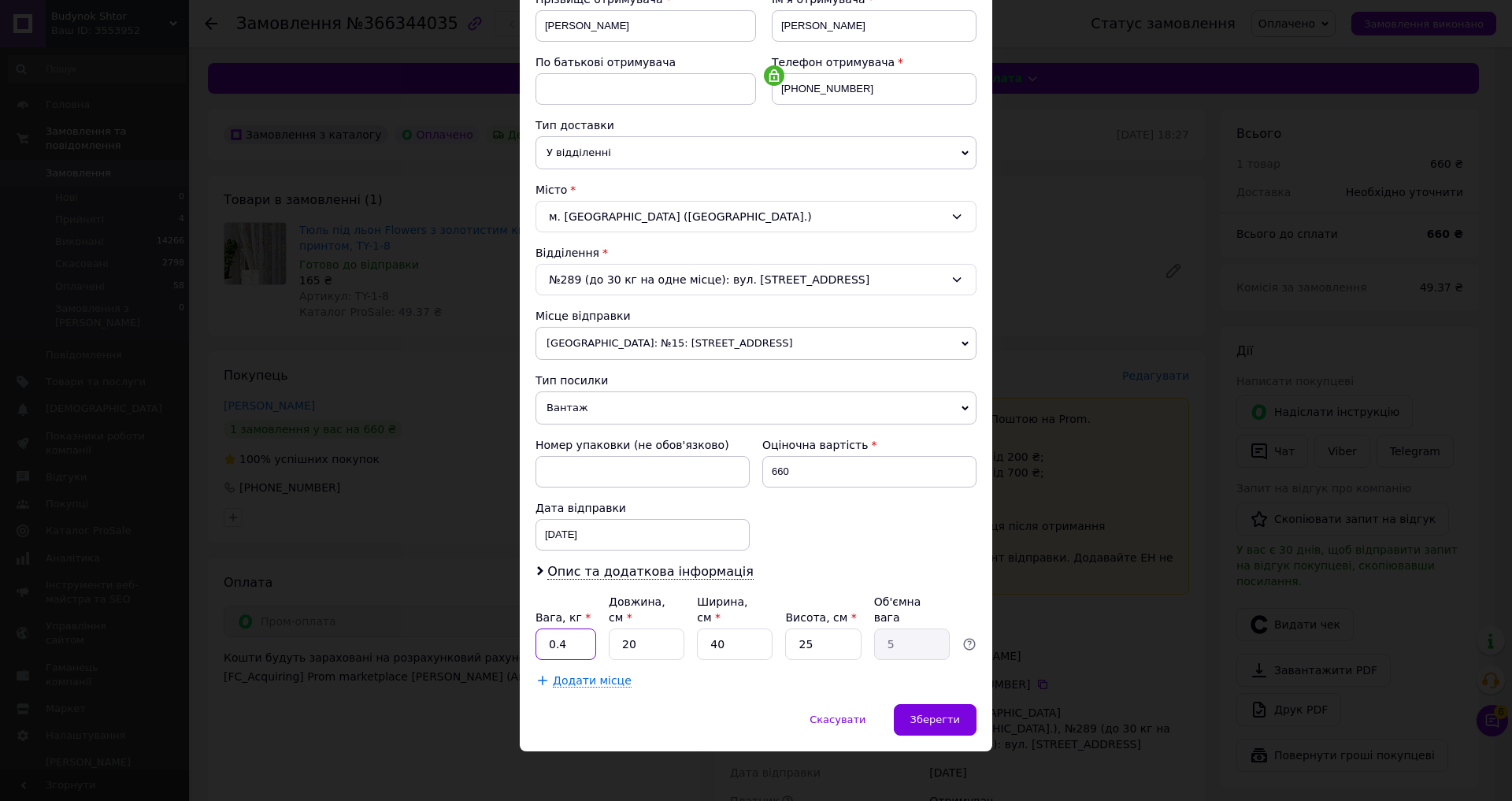
click at [570, 637] on input "0.4" at bounding box center [565, 644] width 61 height 31
type input "2"
click at [637, 637] on input "20" at bounding box center [646, 644] width 76 height 31
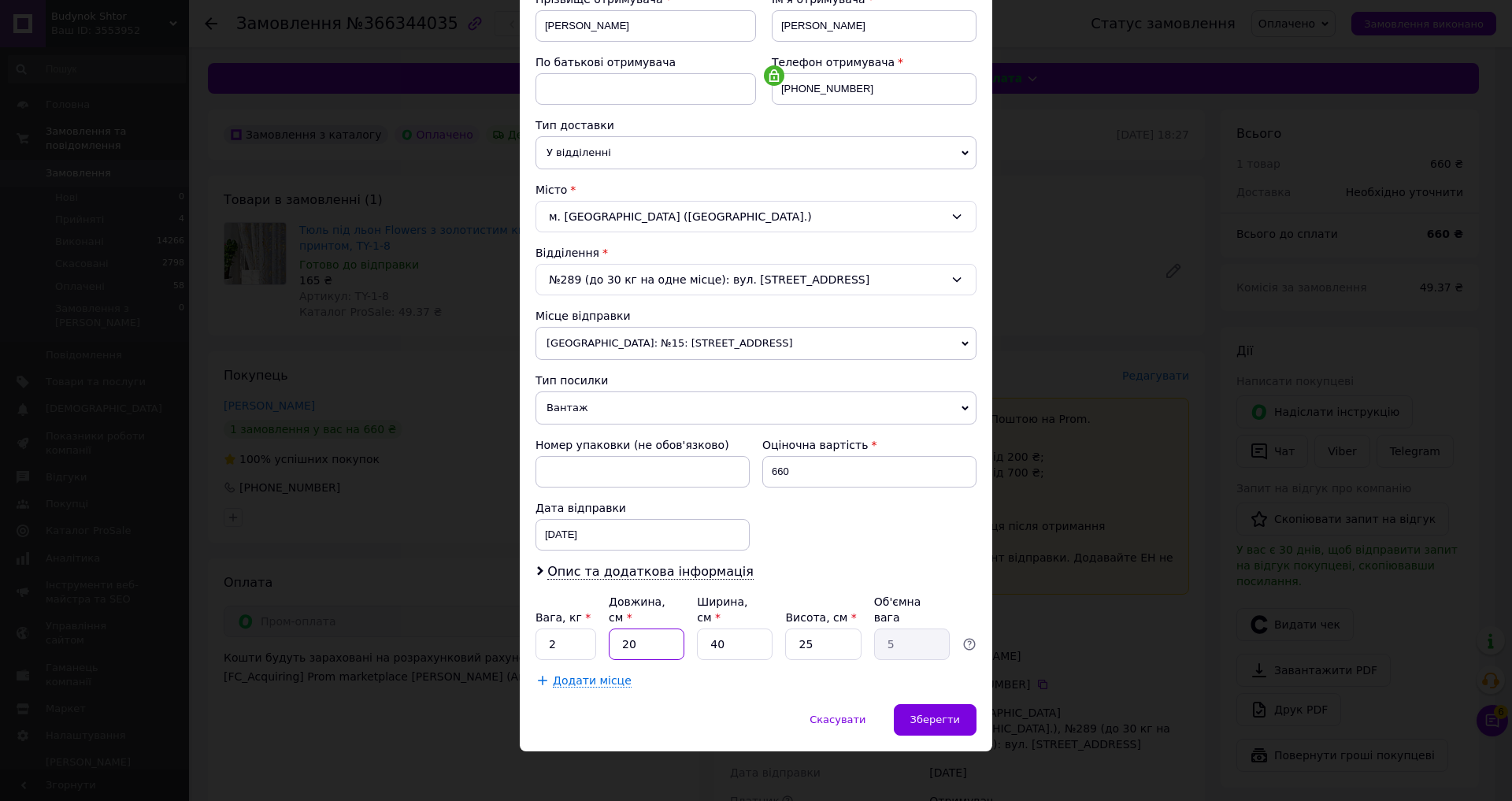
type input "3"
type input "0.75"
type input "35"
type input "8.75"
type input "35"
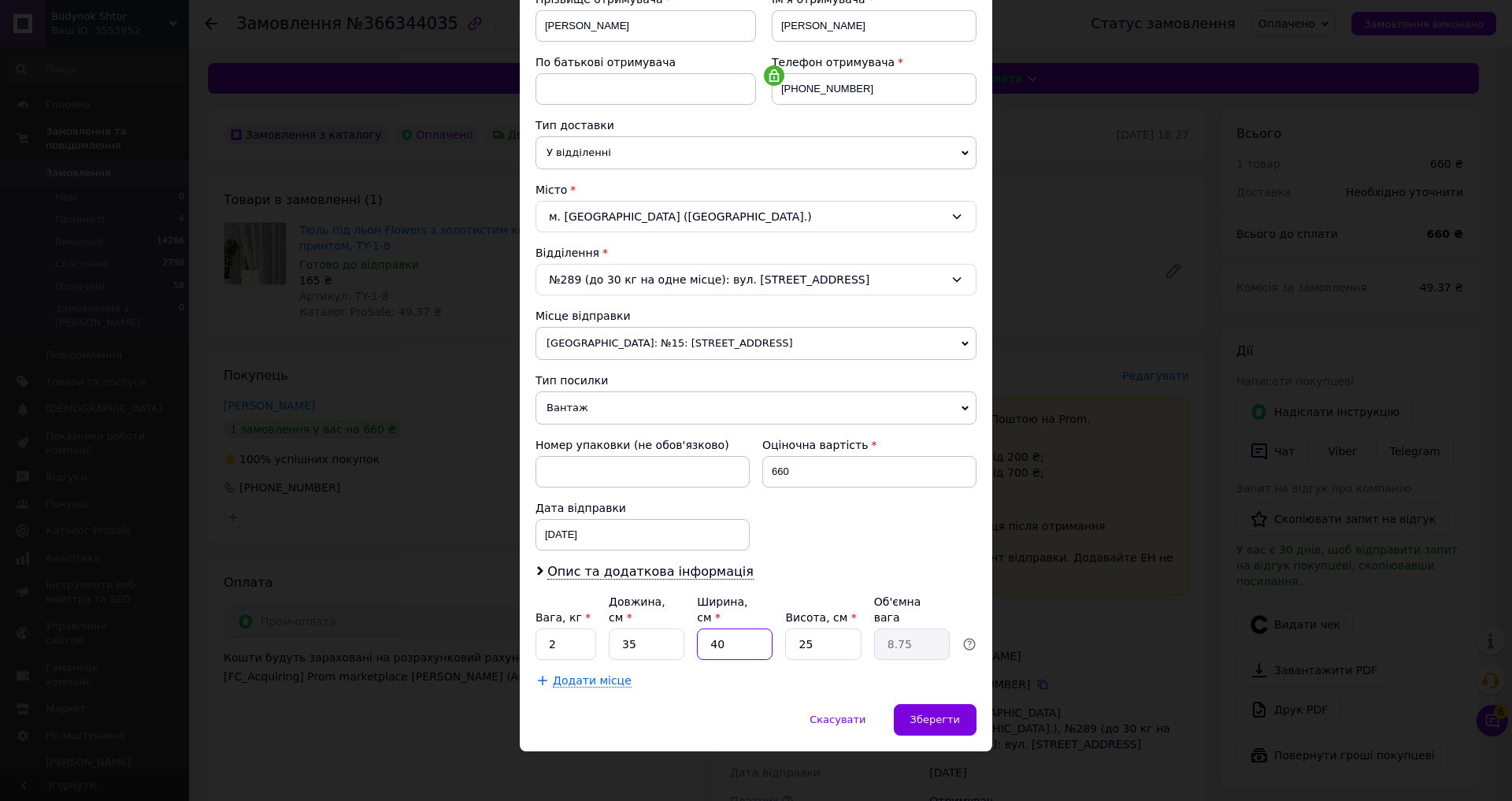
click at [736, 635] on input "40" at bounding box center [735, 644] width 76 height 31
type input "2"
type input "0.44"
type input "25"
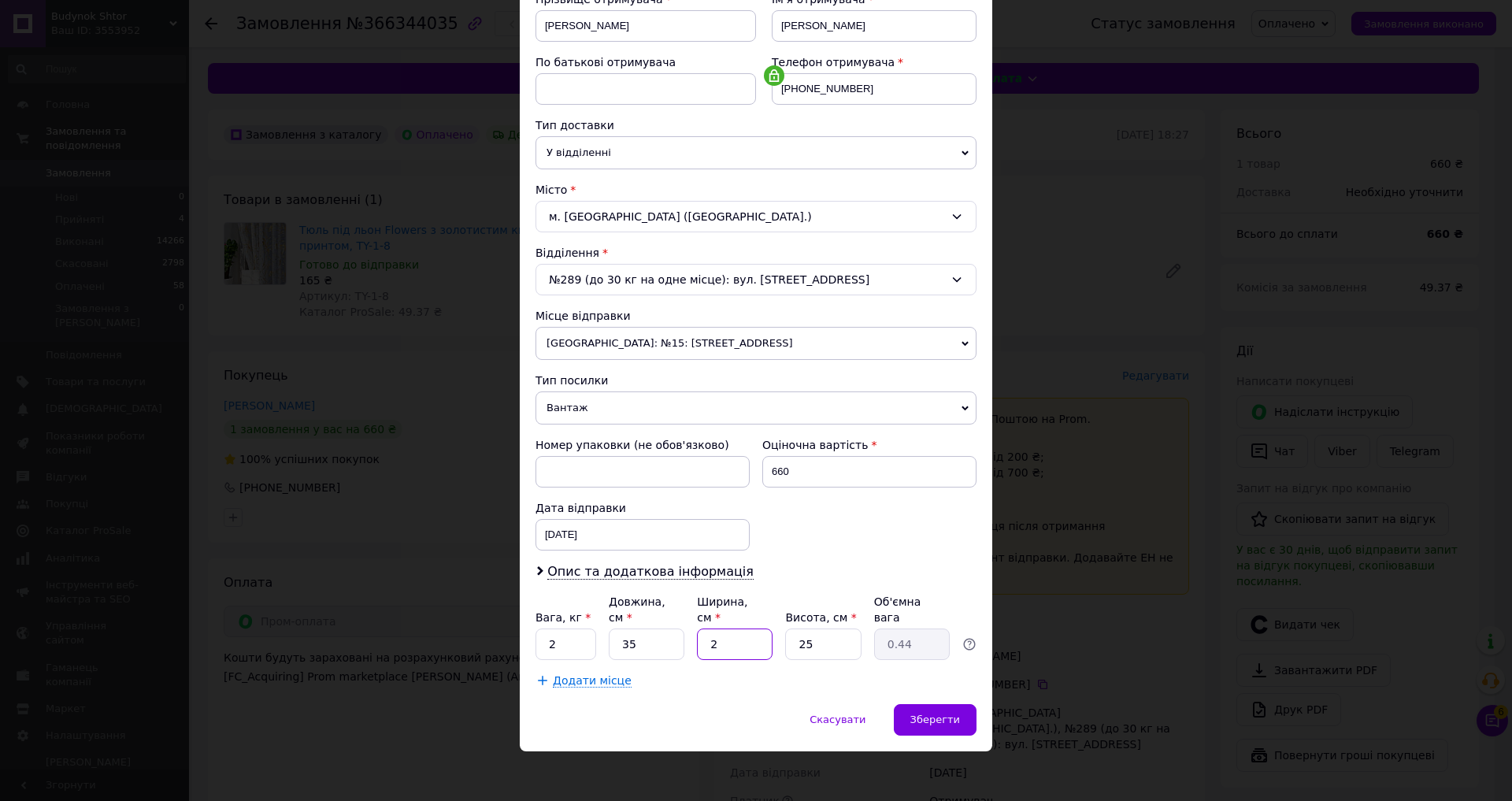
type input "5.47"
type input "25"
click at [822, 629] on input "25" at bounding box center [823, 644] width 76 height 31
type input "1"
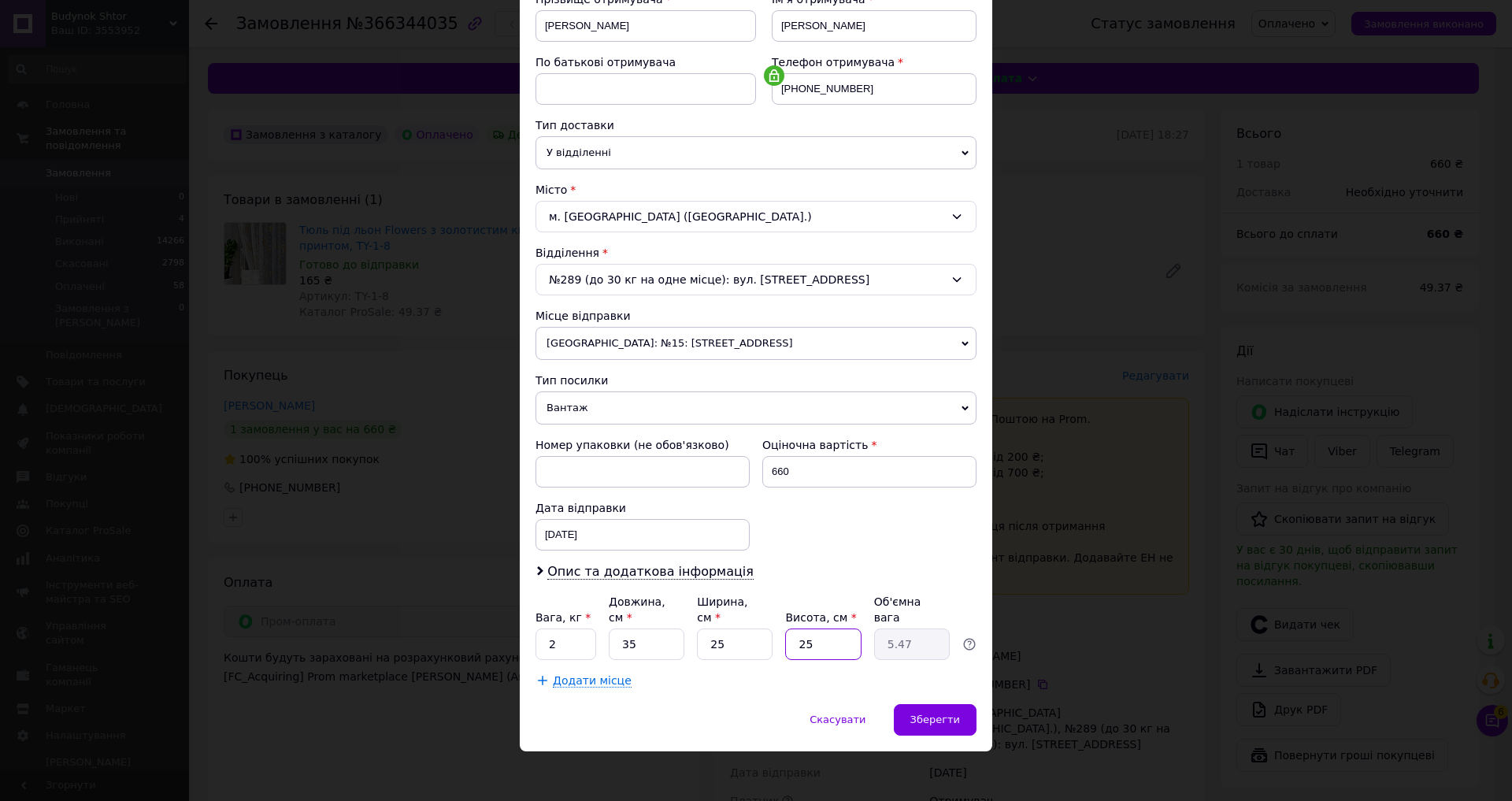
type input "0.22"
type input "10"
type input "2.19"
type input "10"
click at [736, 638] on input "25" at bounding box center [735, 644] width 76 height 31
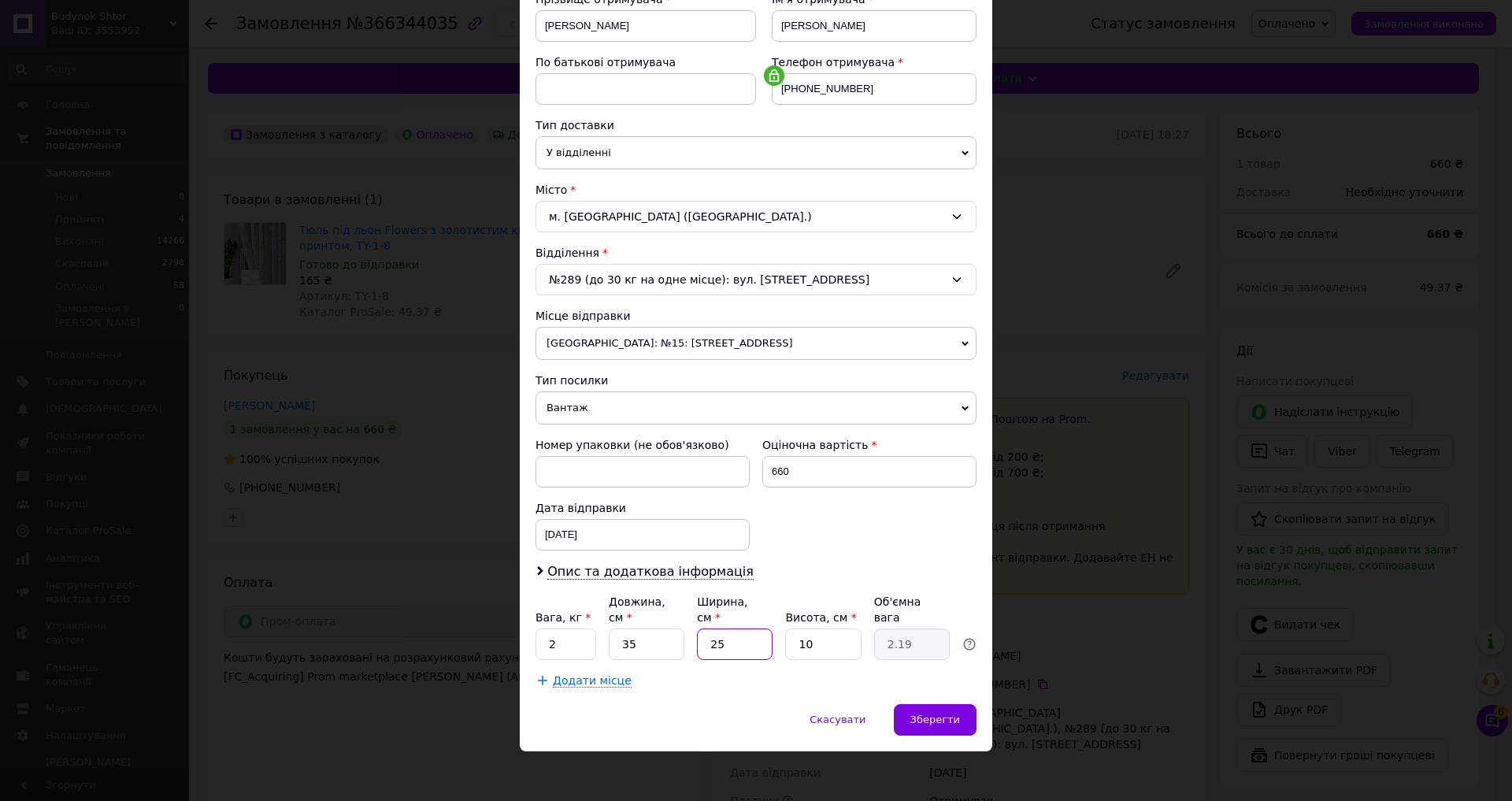
type input "2"
type input "0.18"
type input "20"
type input "1.75"
type input "20"
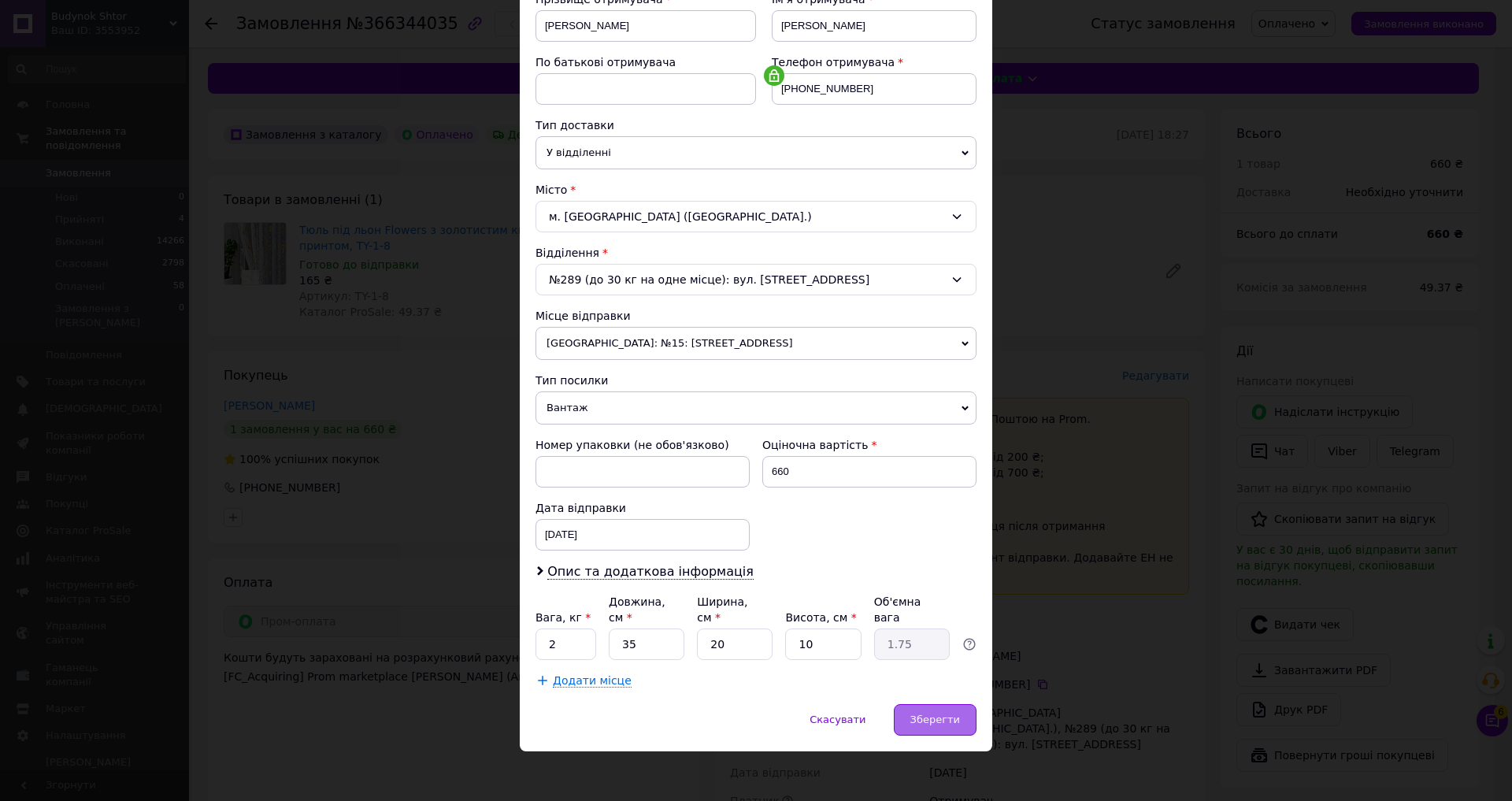
click at [931, 715] on span "Зберегти" at bounding box center [935, 719] width 50 height 12
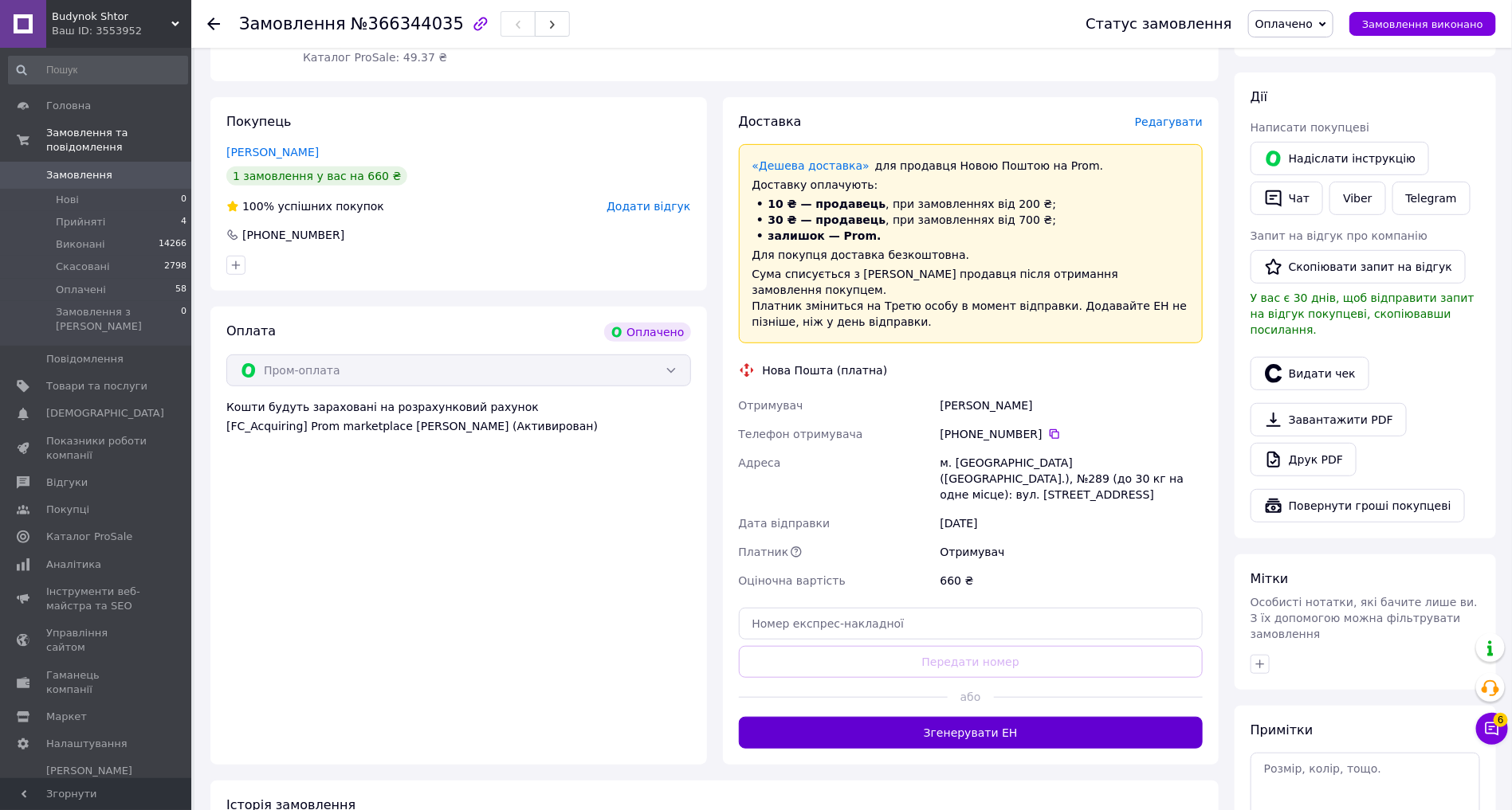
click at [951, 717] on button "Згенерувати ЕН" at bounding box center [971, 733] width 465 height 32
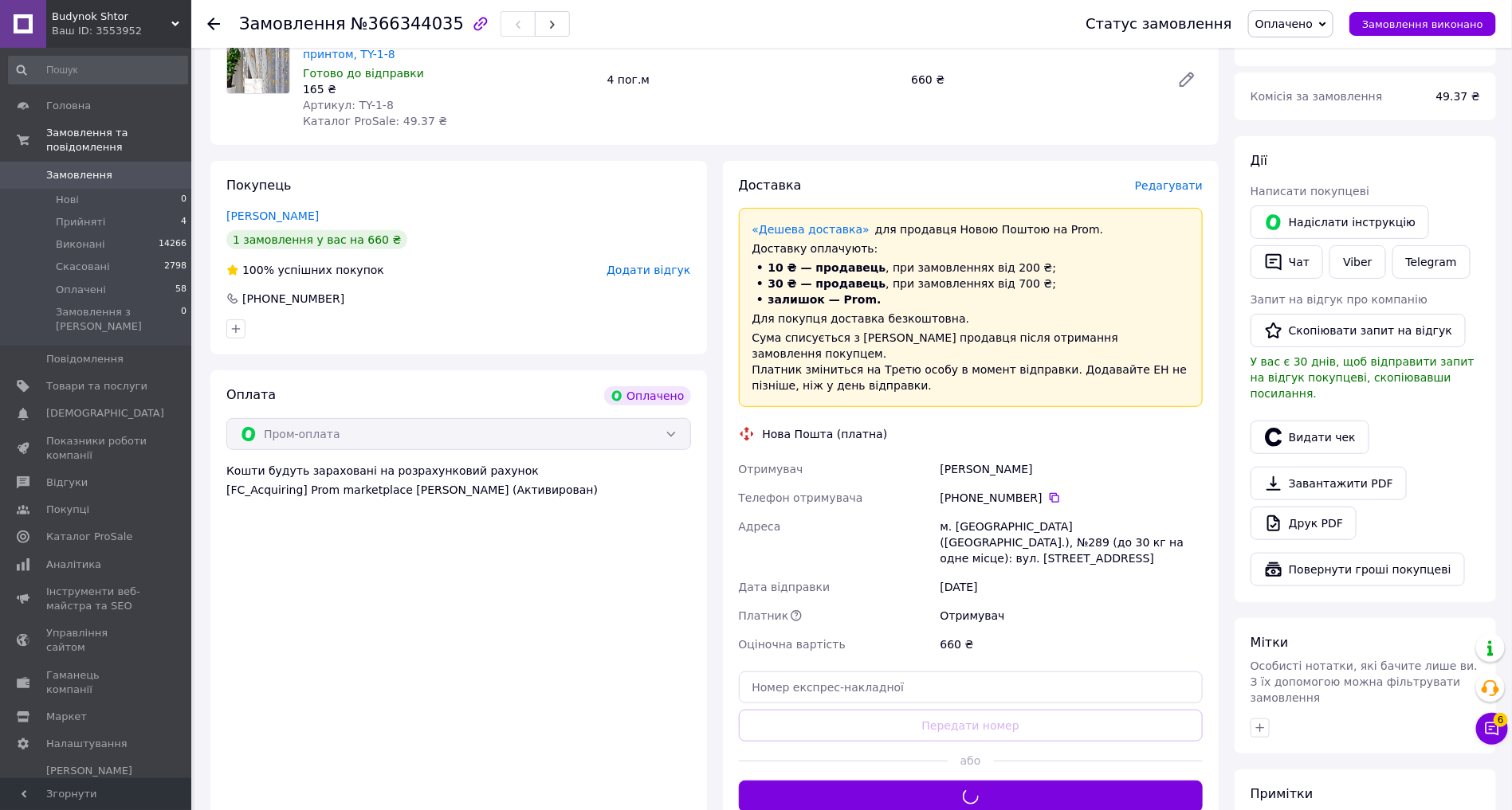
scroll to position [170, 0]
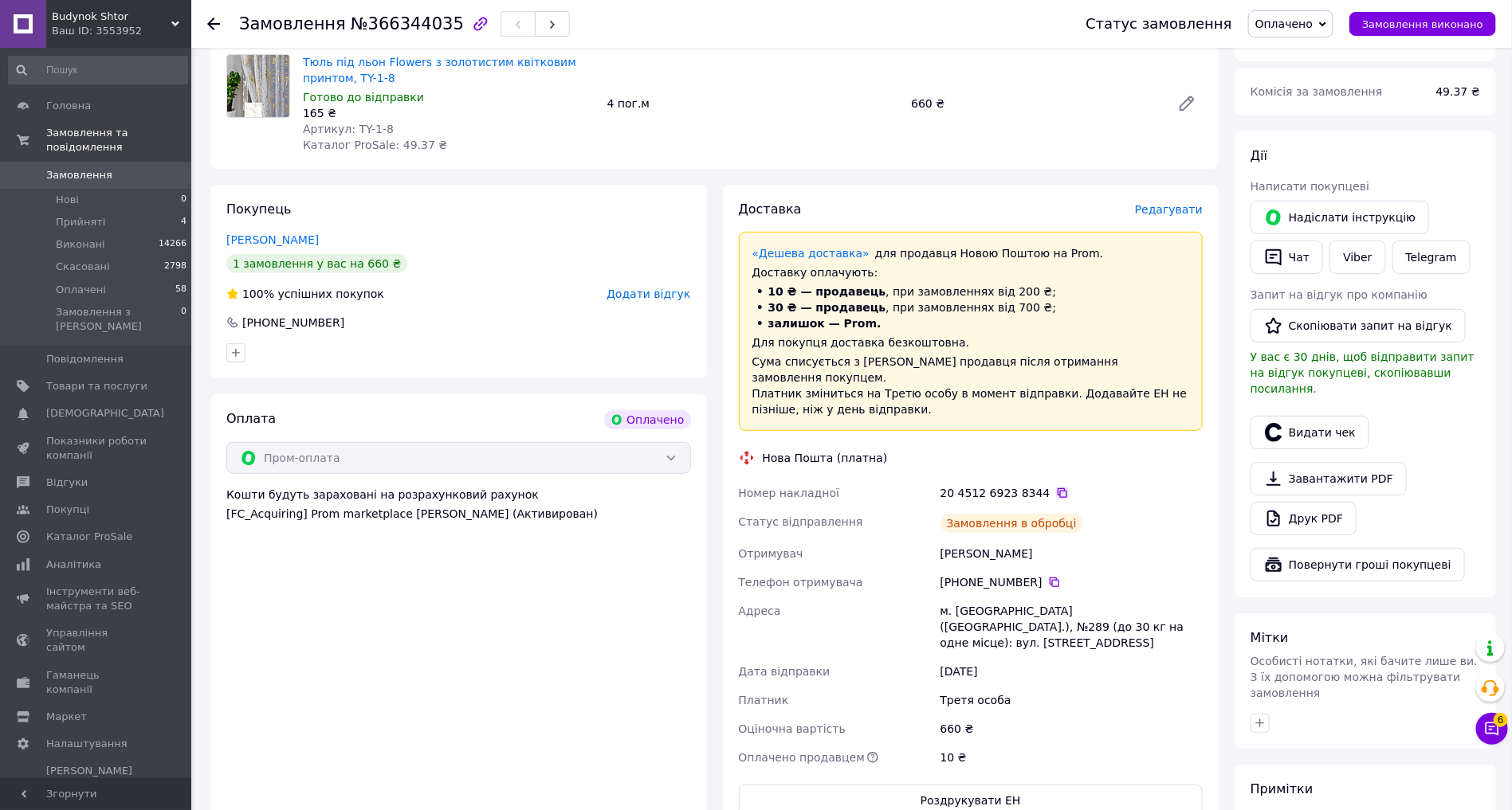
click at [1059, 487] on icon at bounding box center [1062, 493] width 13 height 13
click at [87, 177] on span "Замовлення" at bounding box center [78, 176] width 66 height 14
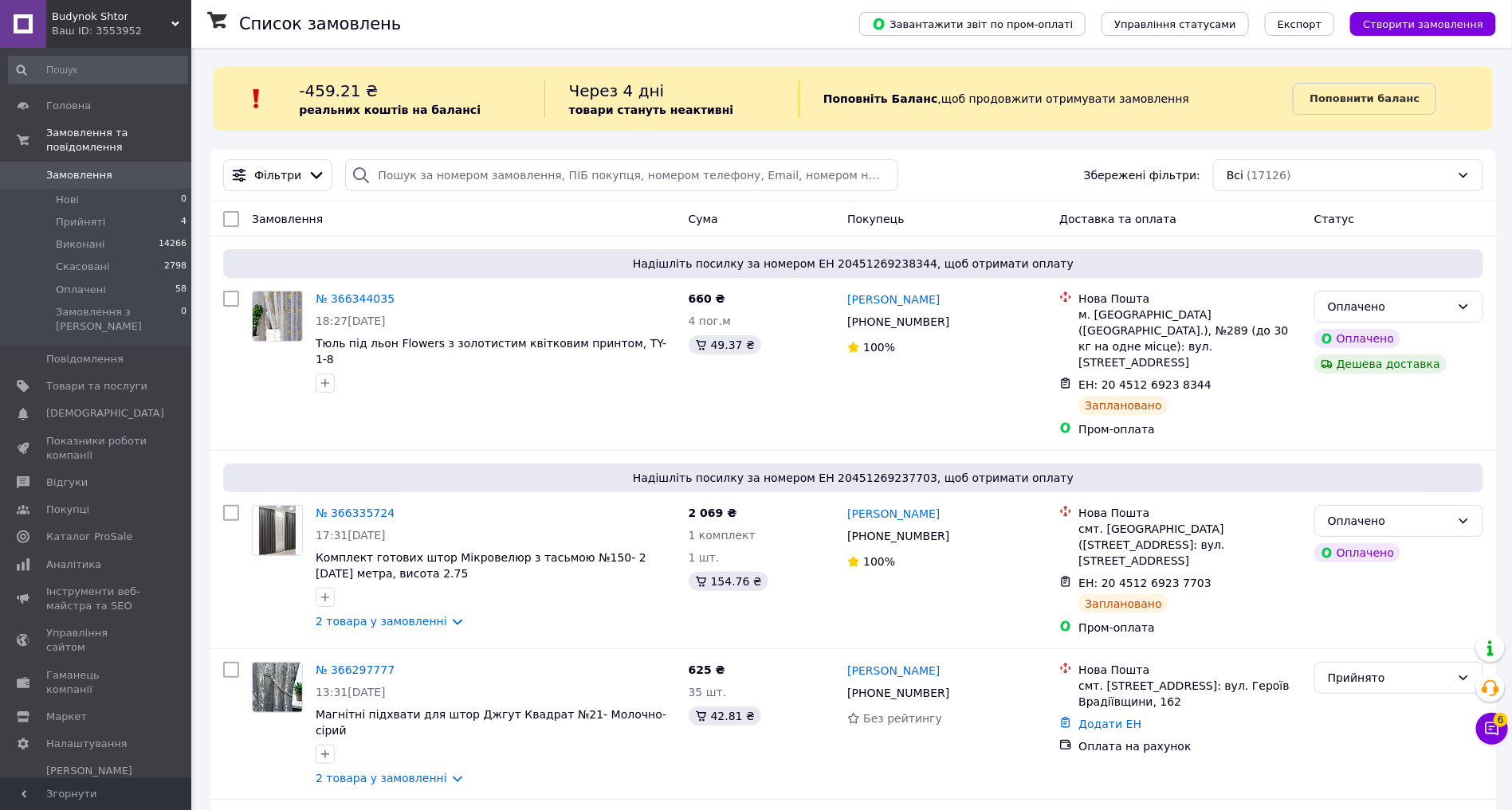
click at [152, 172] on span "0" at bounding box center [169, 176] width 44 height 14
